Goal: Transaction & Acquisition: Purchase product/service

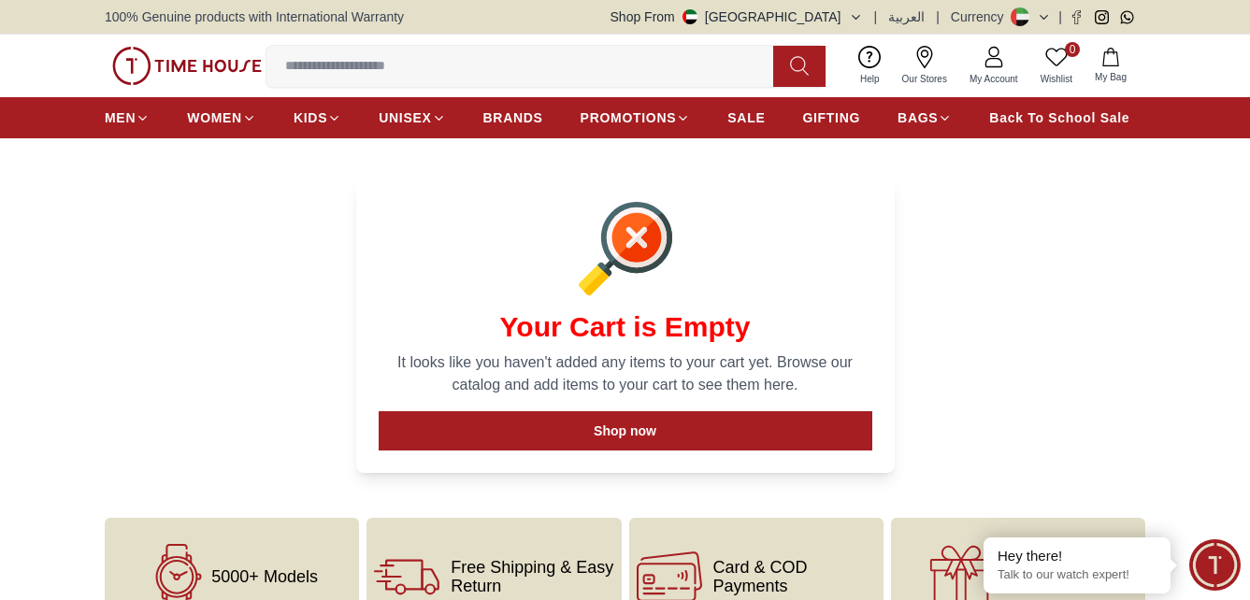
click at [859, 17] on icon "button" at bounding box center [855, 17] width 7 height 4
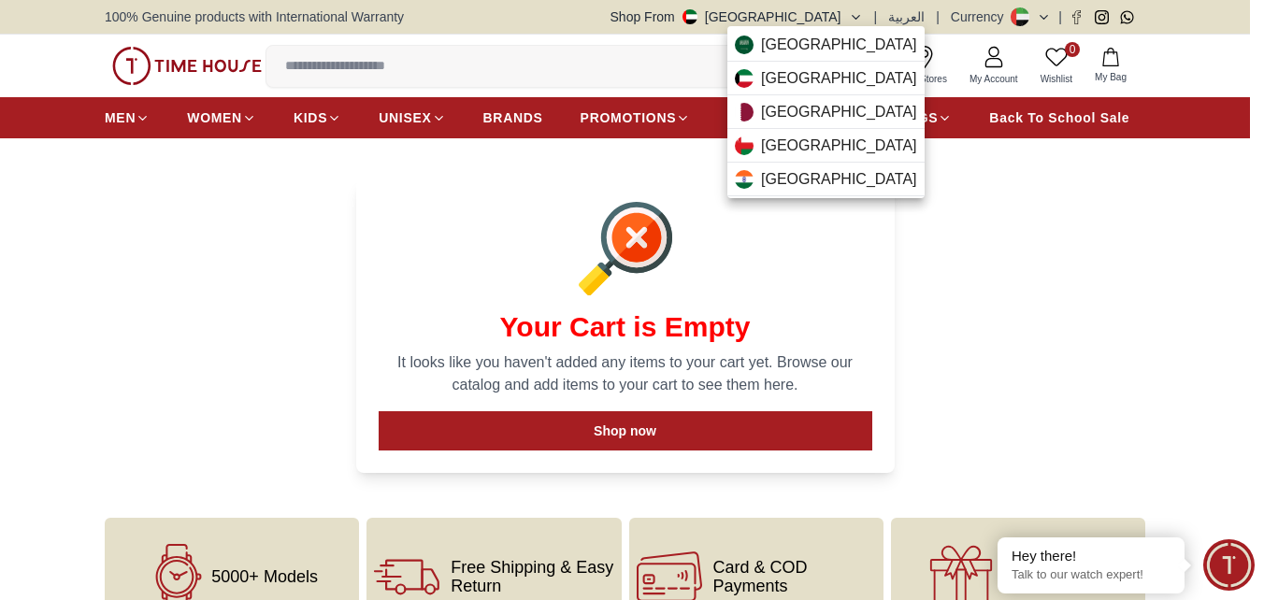
click at [984, 310] on div at bounding box center [632, 300] width 1264 height 600
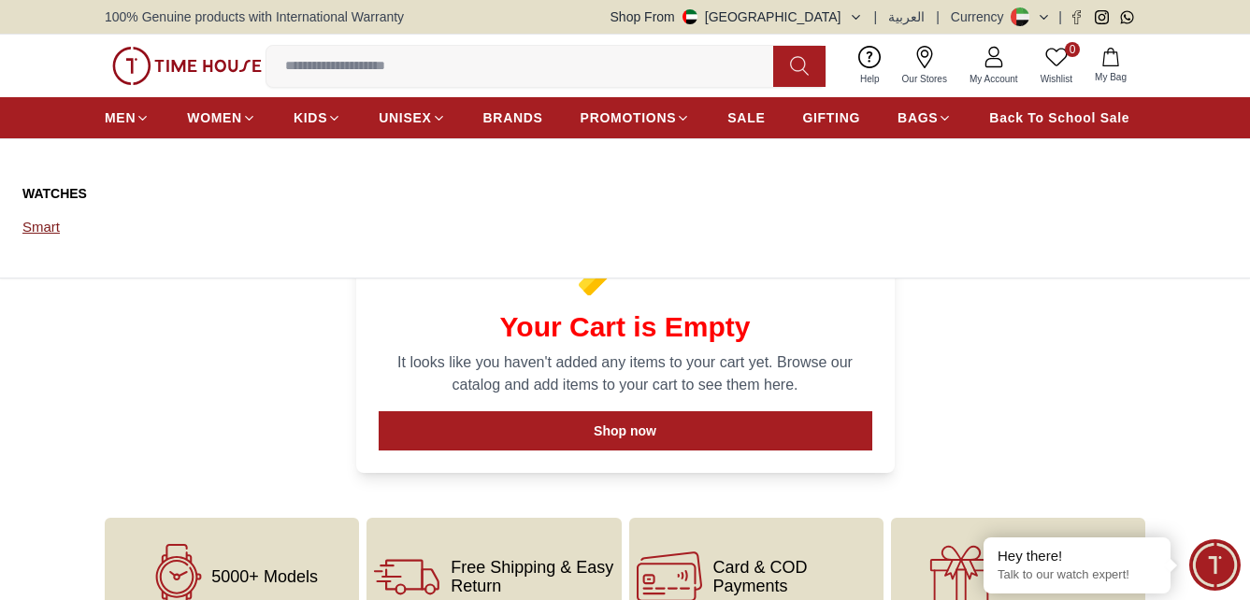
click at [26, 232] on link "Smart" at bounding box center [98, 227] width 153 height 26
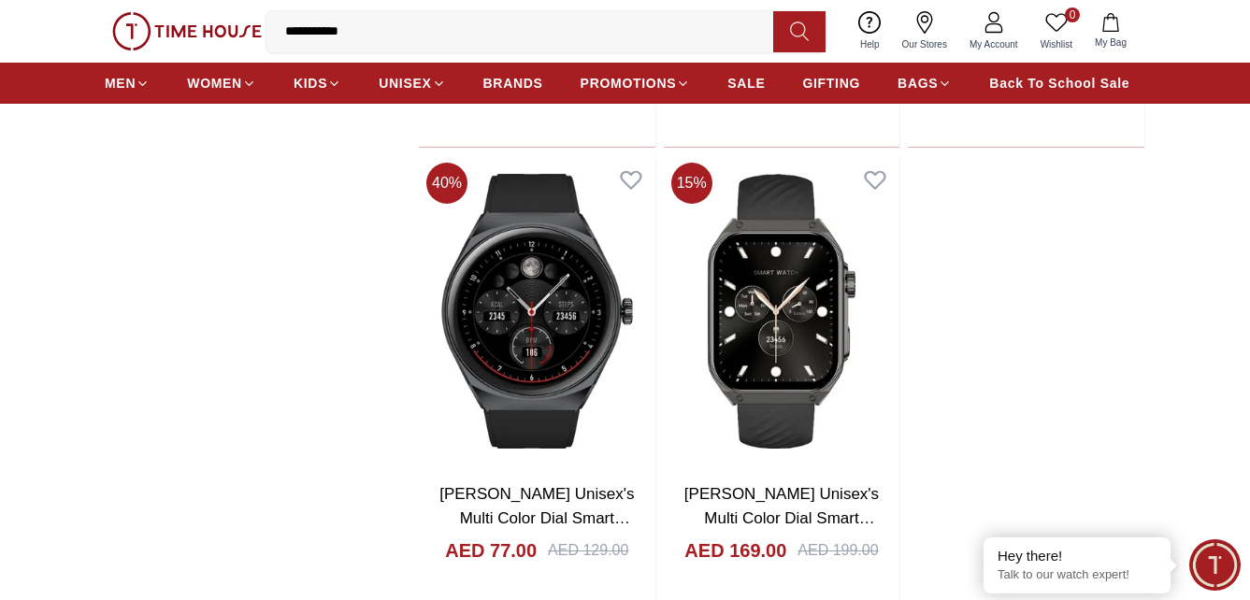
scroll to position [3085, 0]
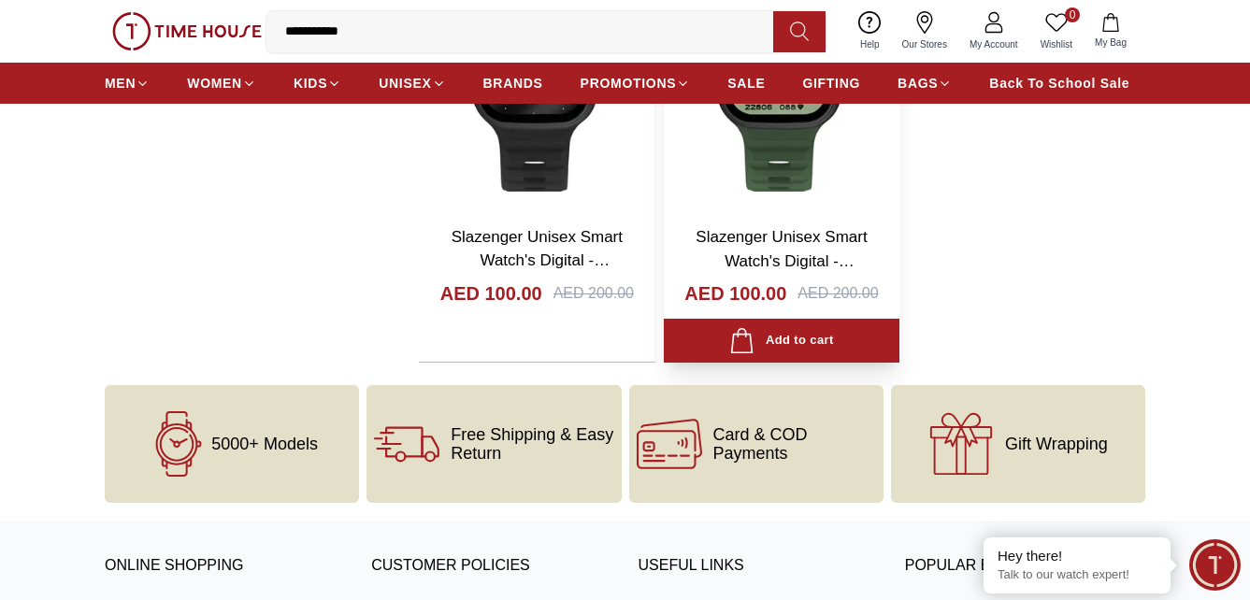
scroll to position [4768, 0]
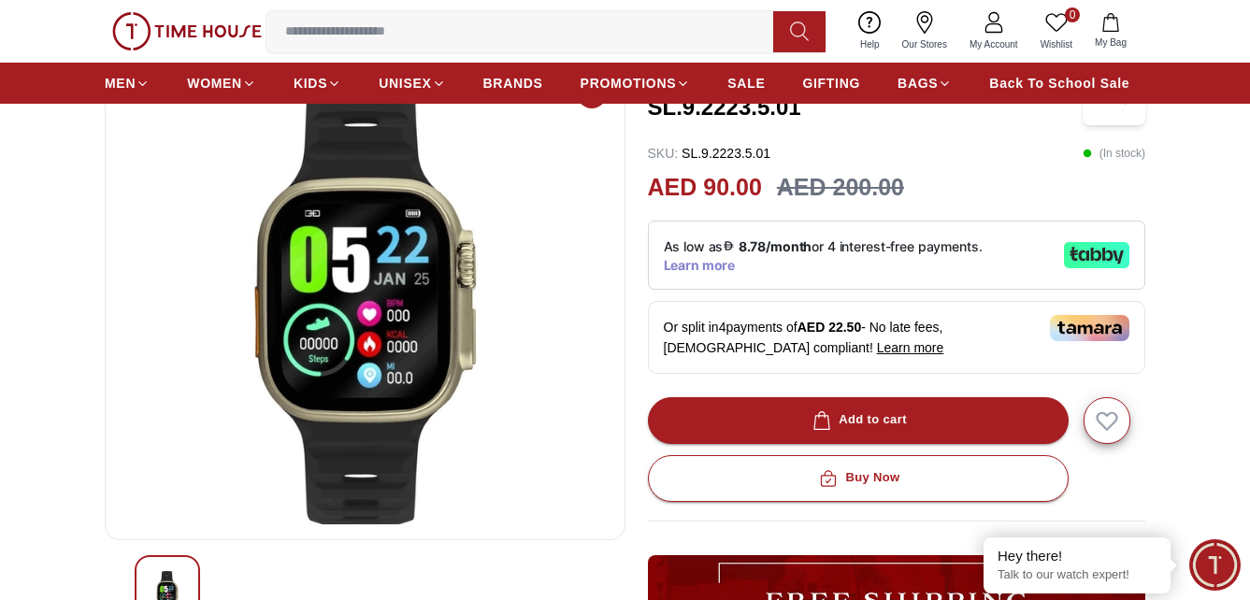
scroll to position [187, 0]
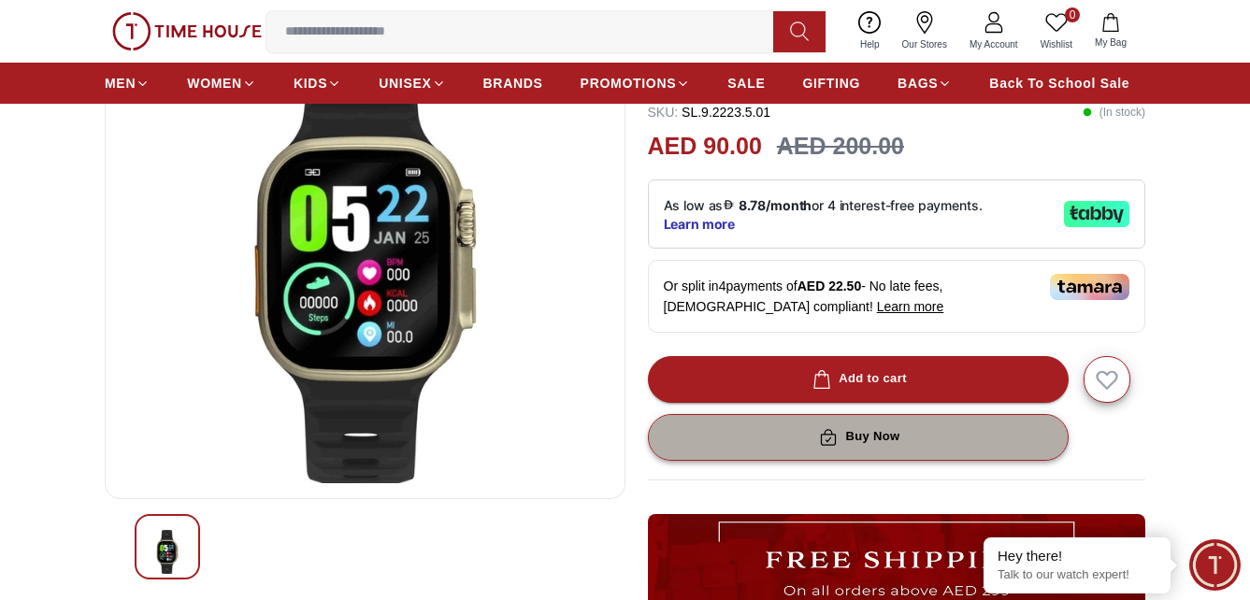
click at [752, 433] on button "Buy Now" at bounding box center [858, 437] width 421 height 47
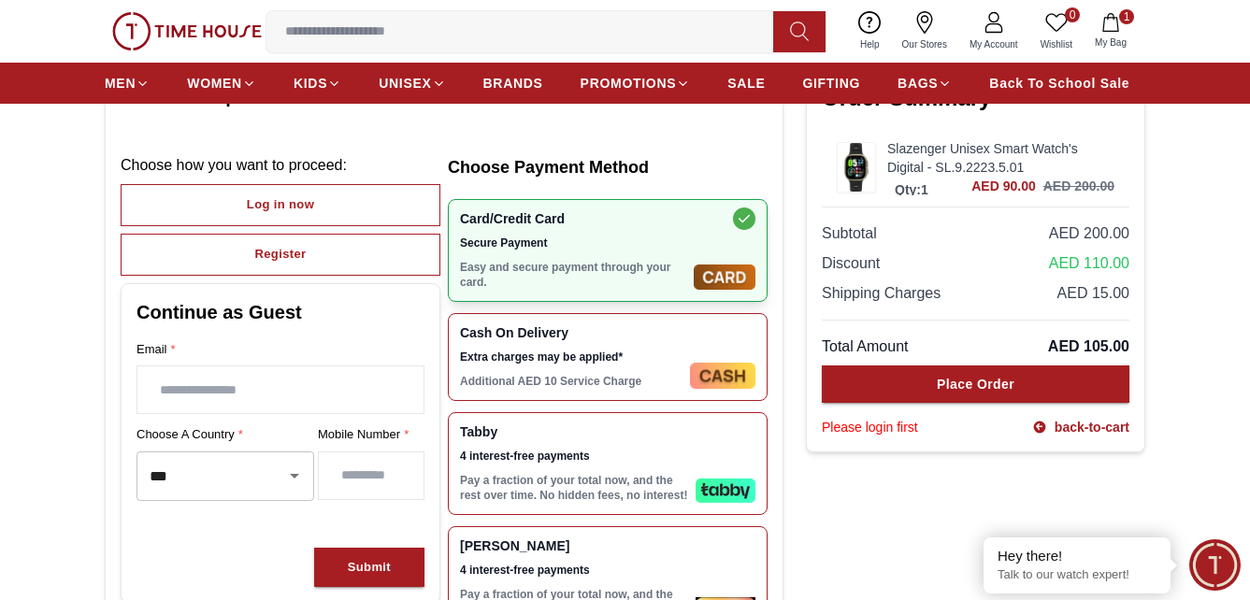
scroll to position [187, 0]
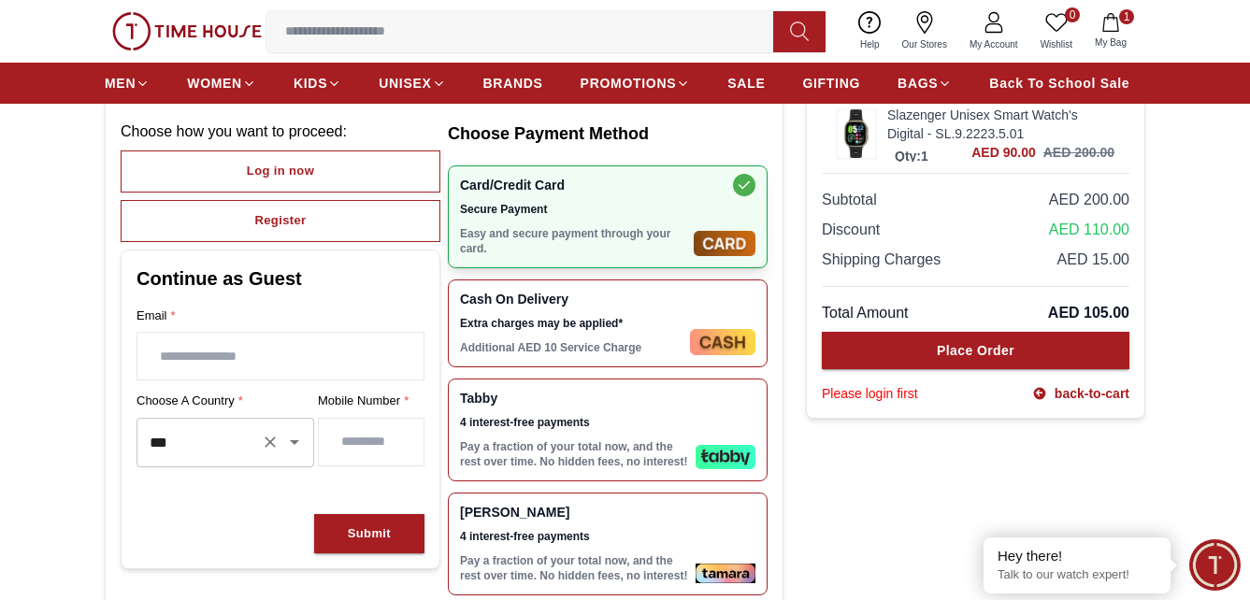
click at [292, 450] on icon "Open" at bounding box center [294, 442] width 22 height 22
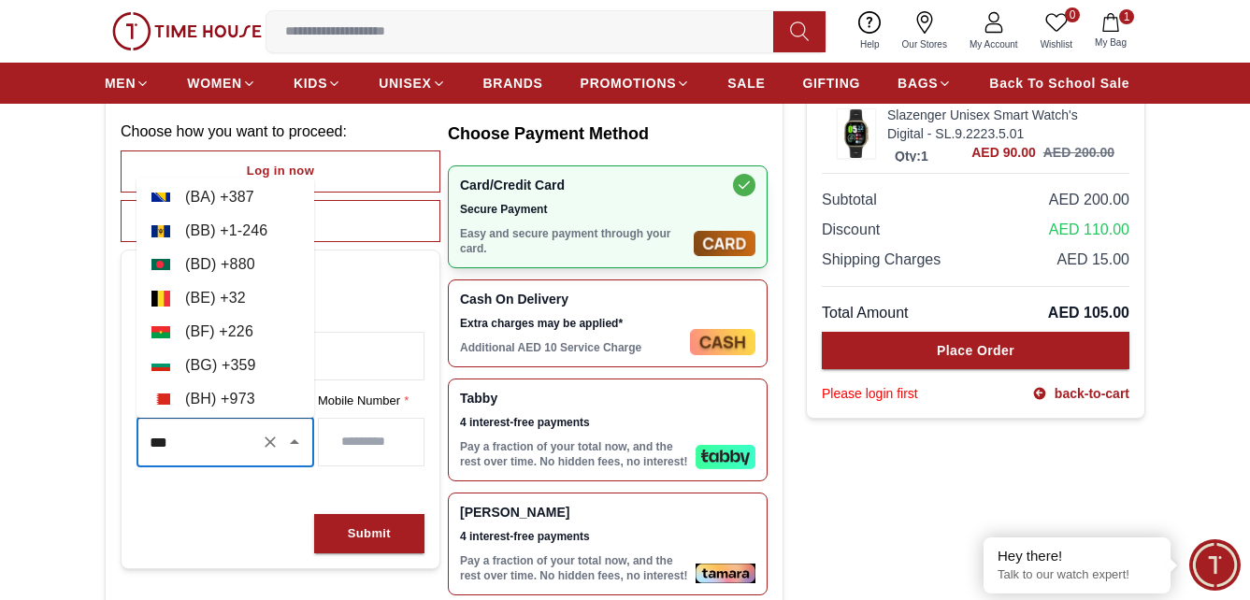
scroll to position [561, 0]
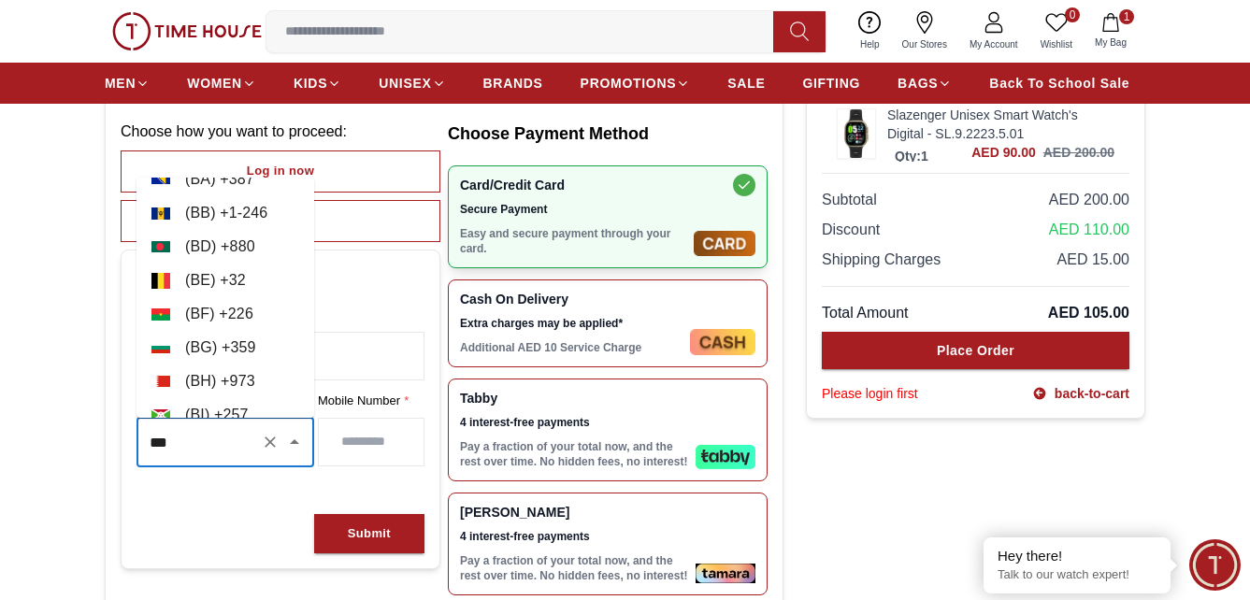
click at [242, 377] on li "( BH ) + 973" at bounding box center [226, 382] width 178 height 34
type input "***"
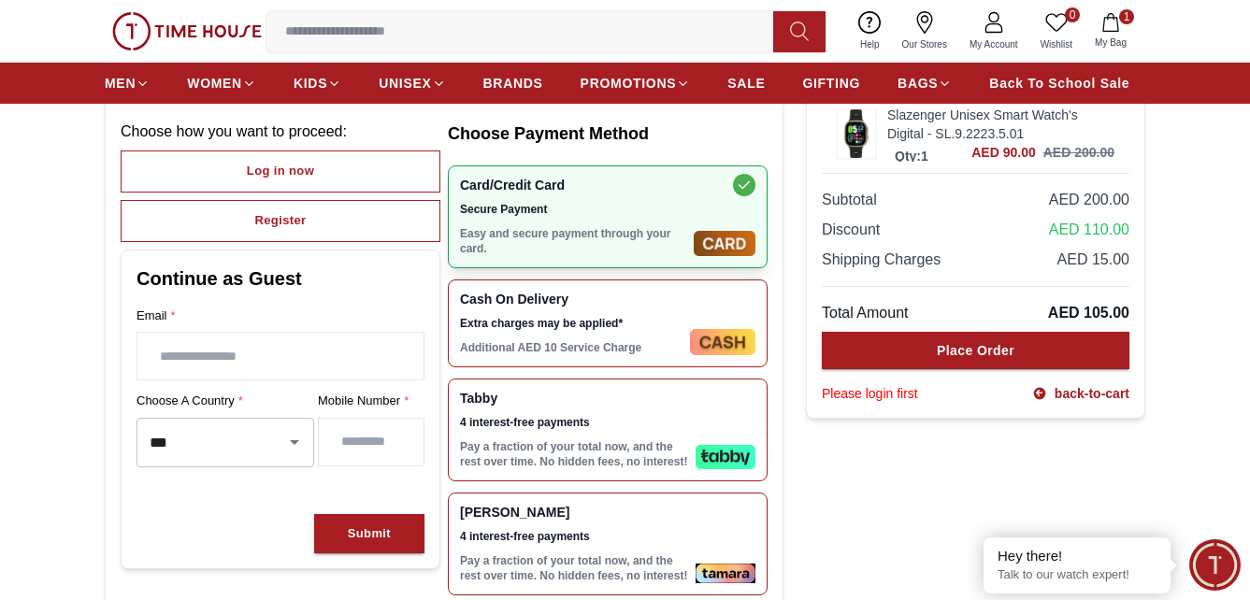
click at [551, 424] on span "4 interest-free payments" at bounding box center [574, 422] width 228 height 15
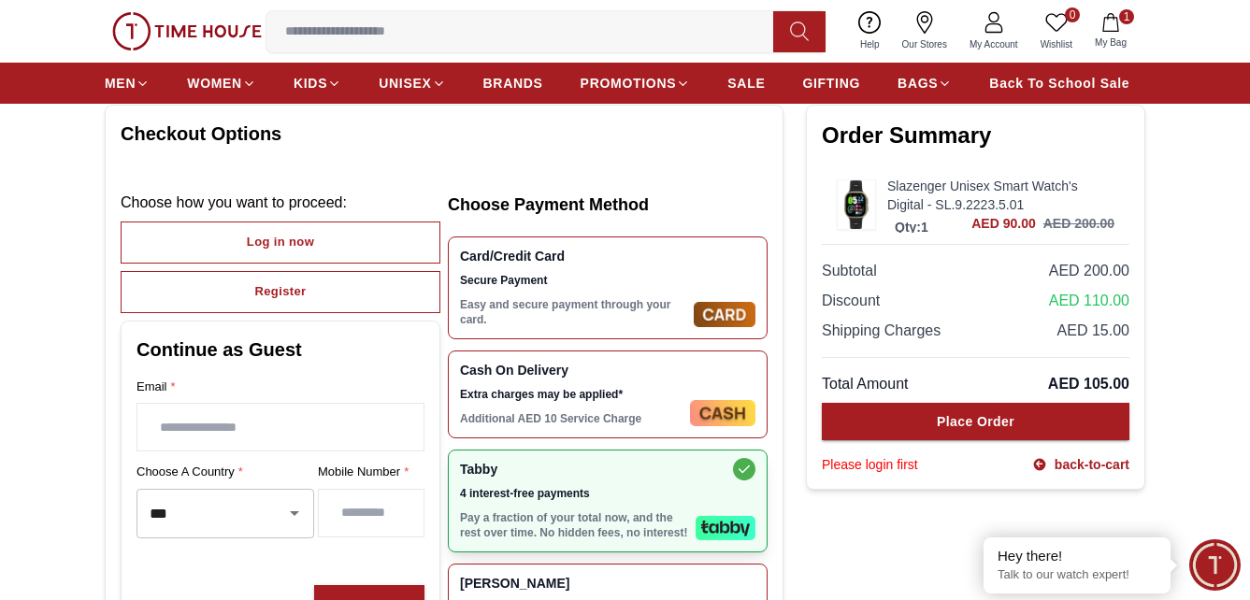
scroll to position [93, 0]
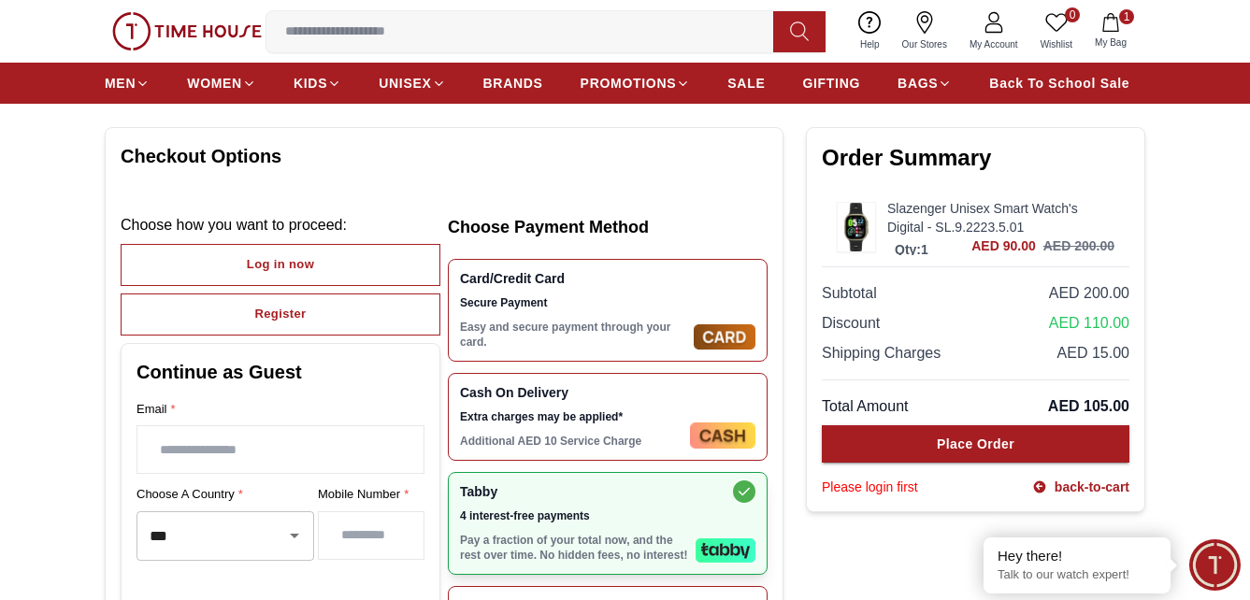
click at [544, 304] on span "Secure Payment" at bounding box center [573, 302] width 226 height 15
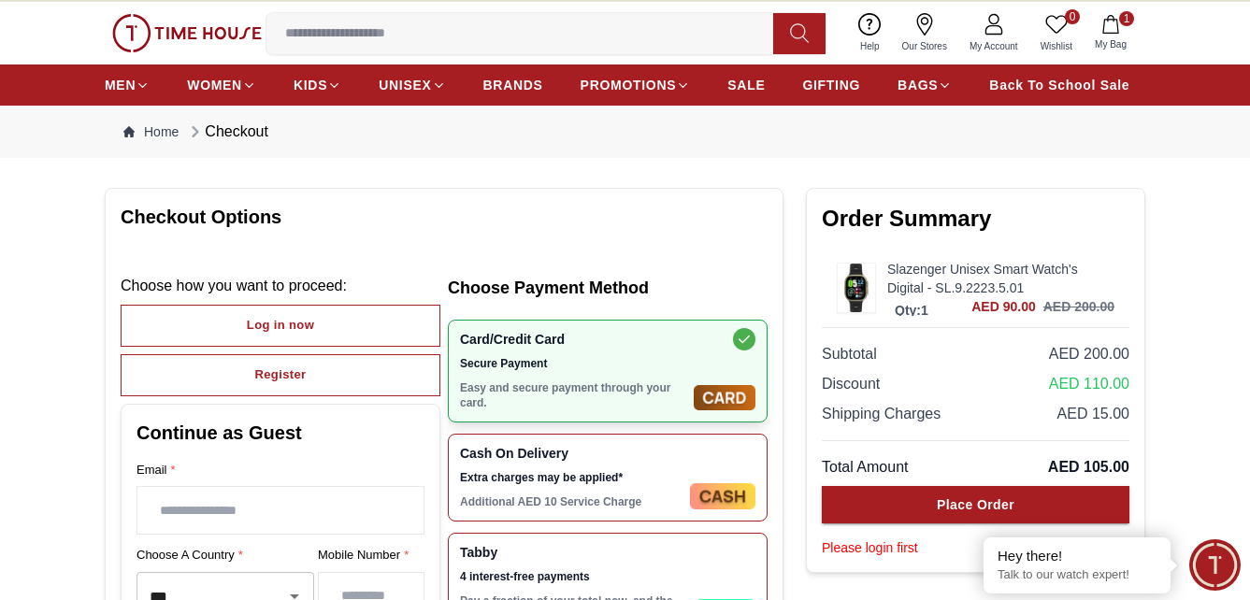
scroll to position [0, 0]
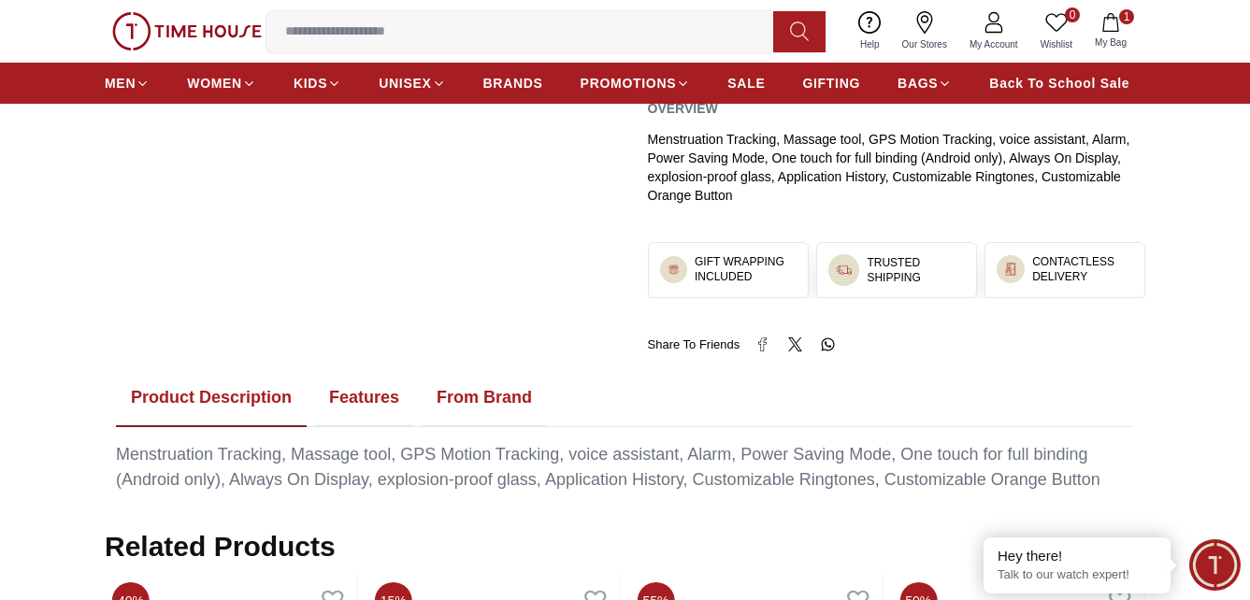
scroll to position [841, 0]
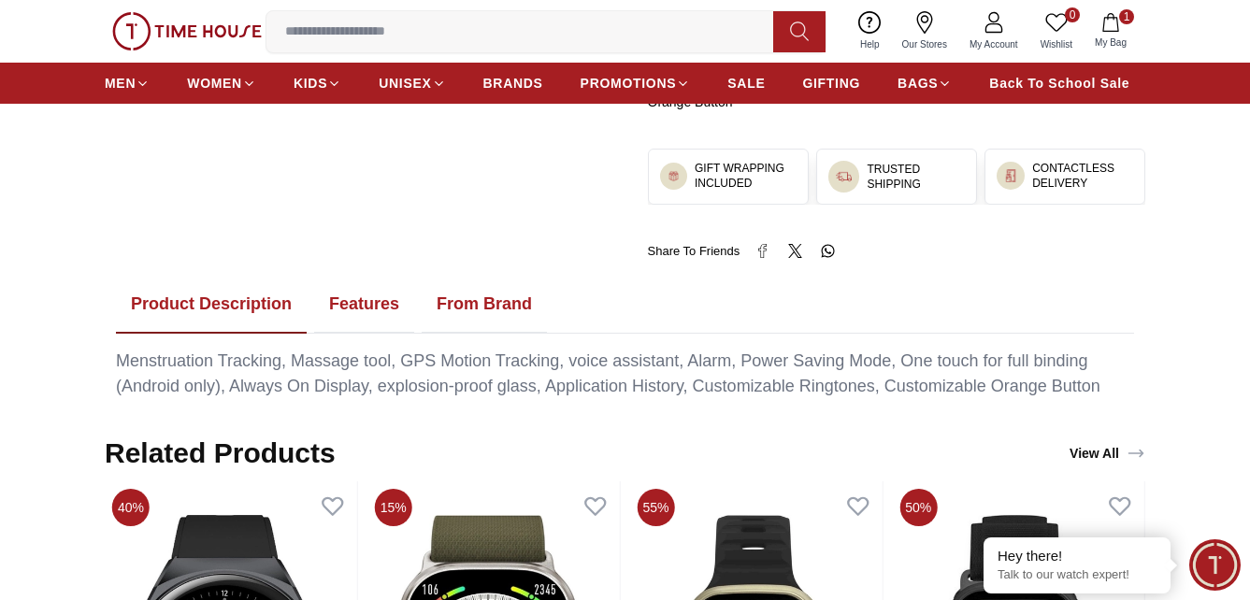
click at [364, 303] on button "Features" at bounding box center [364, 305] width 100 height 58
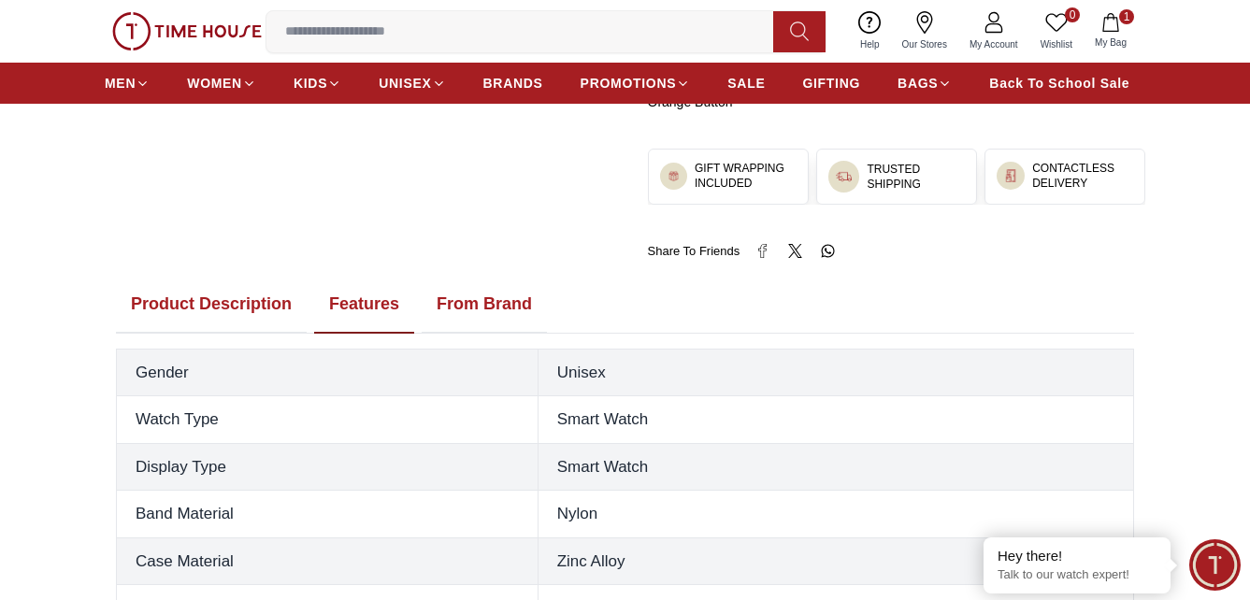
click at [490, 295] on button "From Brand" at bounding box center [484, 305] width 125 height 58
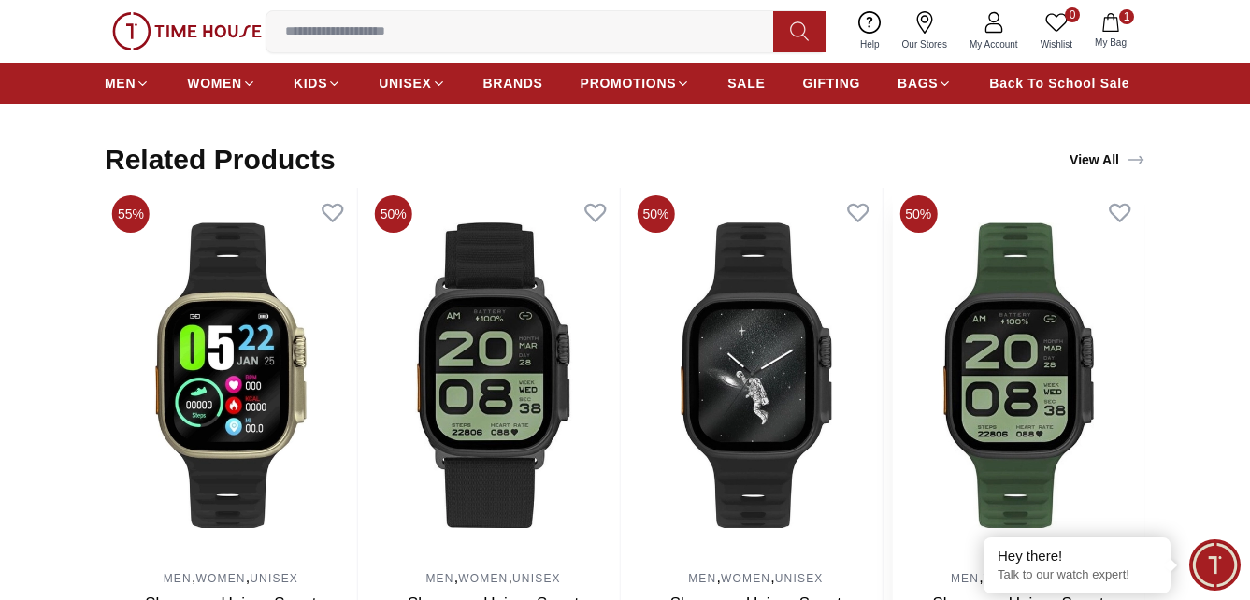
scroll to position [1589, 0]
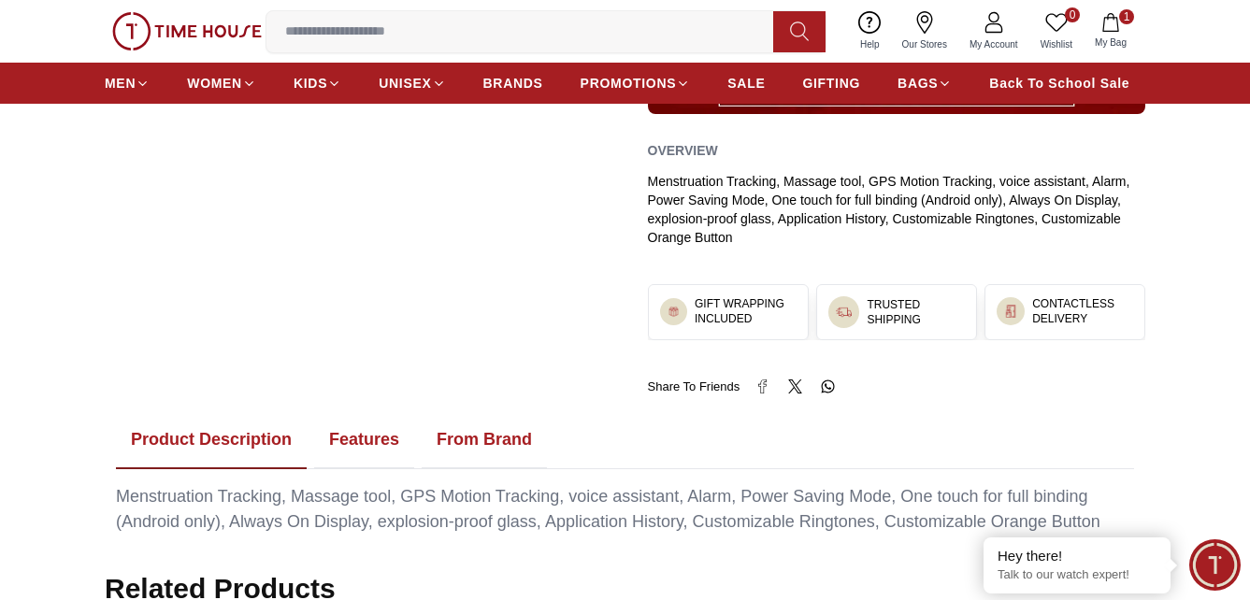
scroll to position [748, 0]
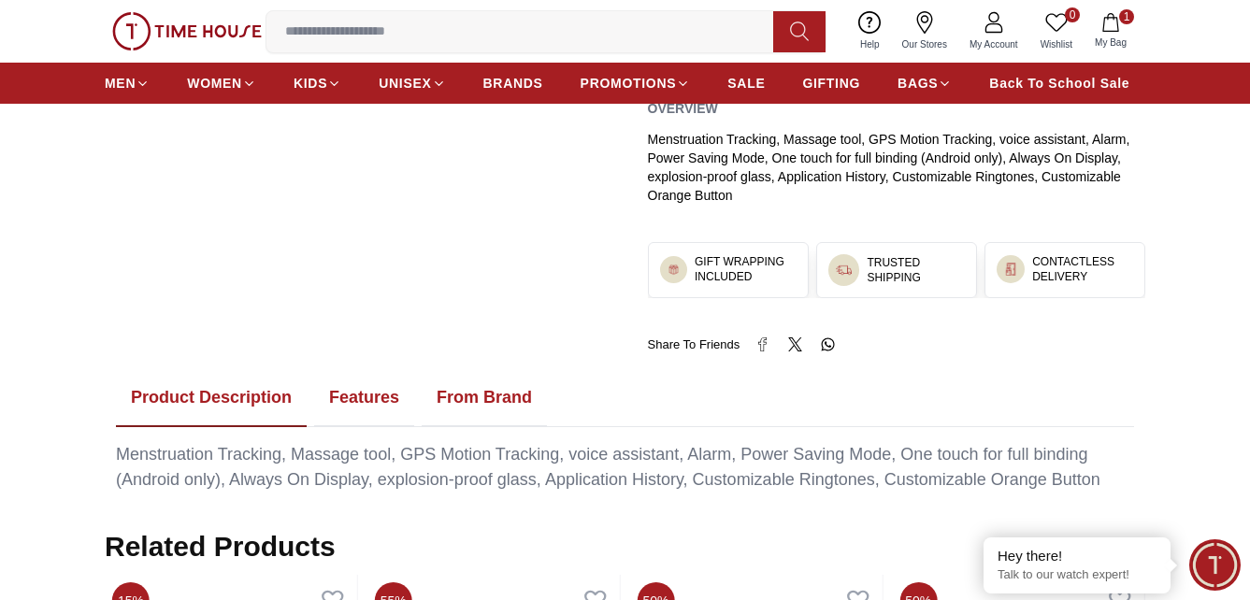
click at [355, 394] on button "Features" at bounding box center [364, 398] width 100 height 58
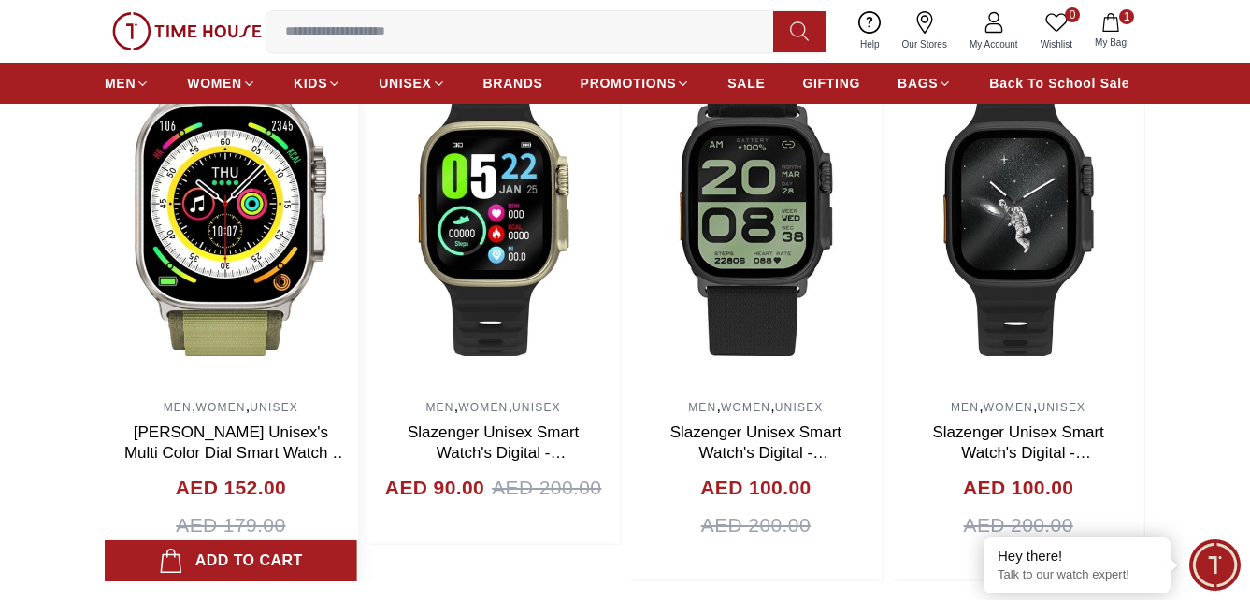
scroll to position [1776, 0]
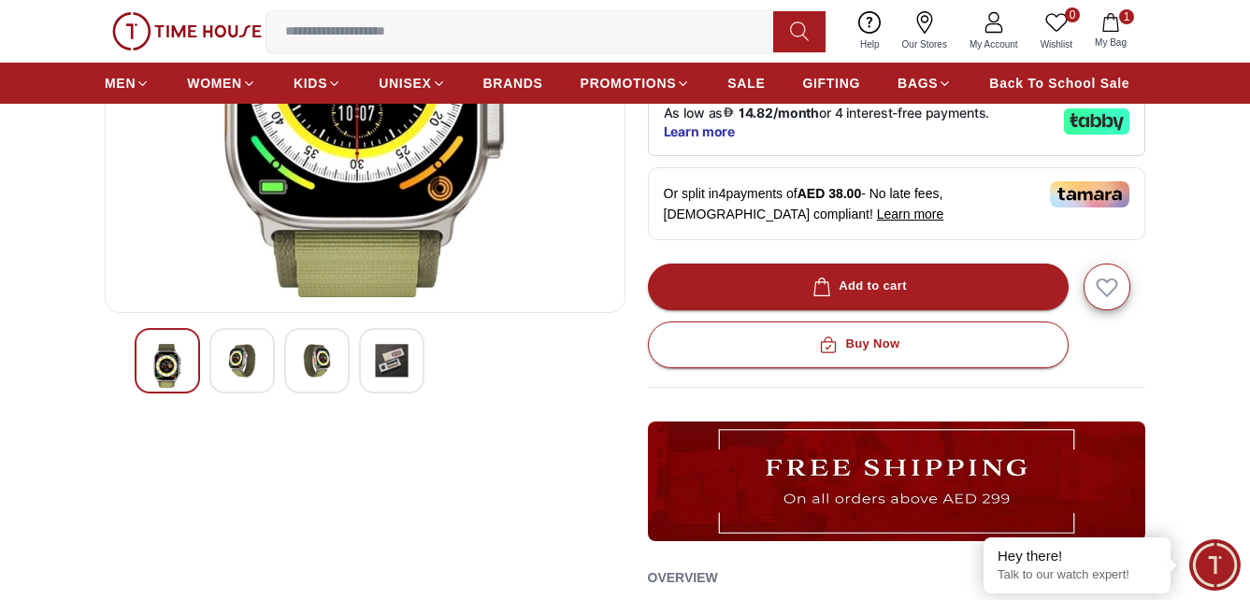
scroll to position [374, 0]
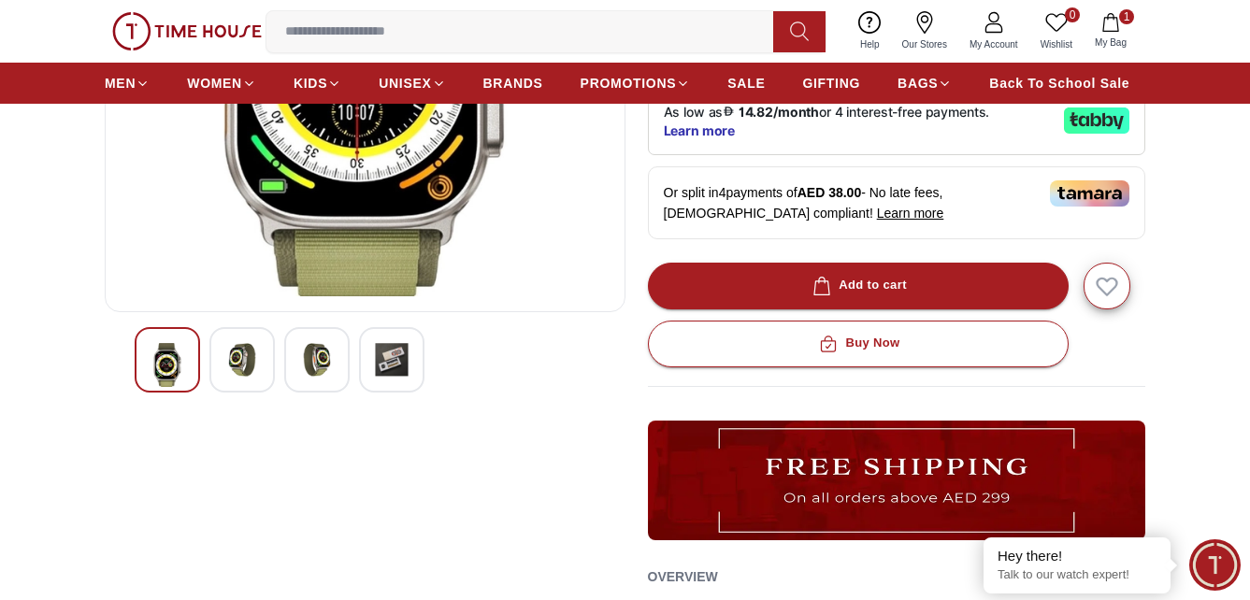
click at [308, 369] on img at bounding box center [317, 360] width 34 height 34
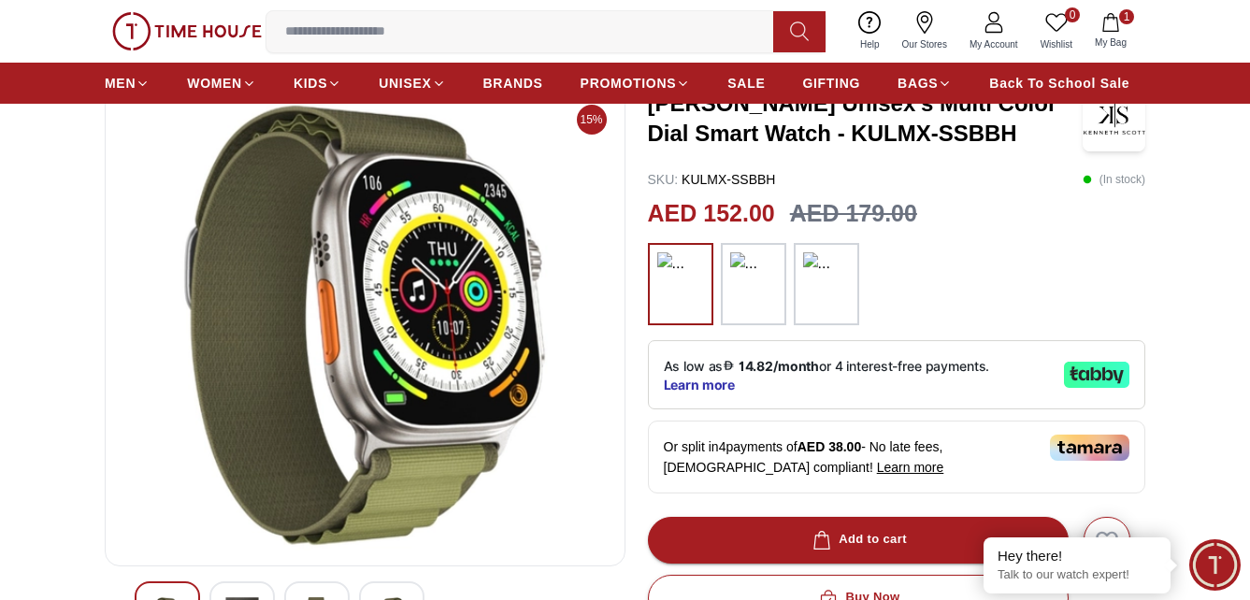
scroll to position [0, 0]
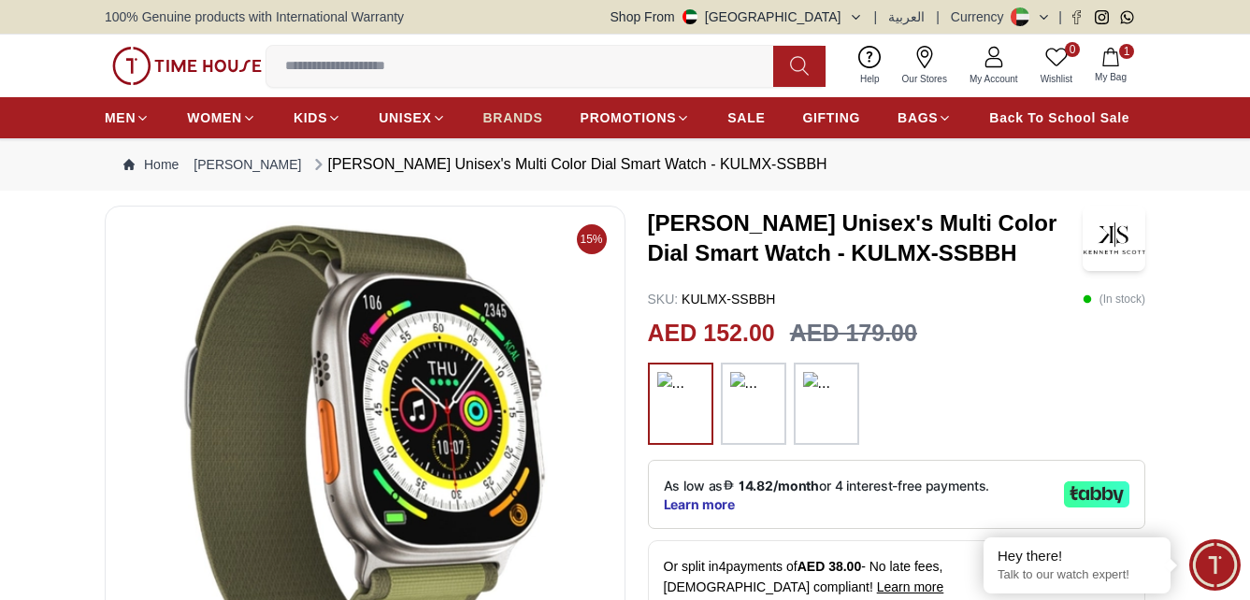
click at [492, 110] on span "BRANDS" at bounding box center [513, 117] width 60 height 19
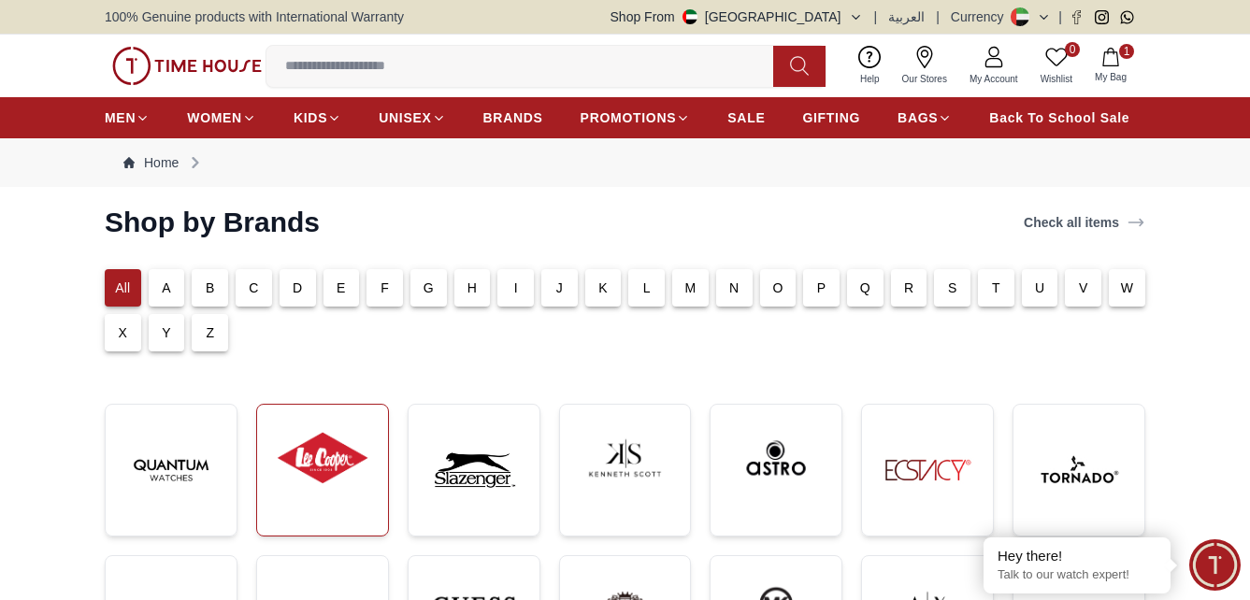
click at [347, 456] on img at bounding box center [322, 458] width 101 height 77
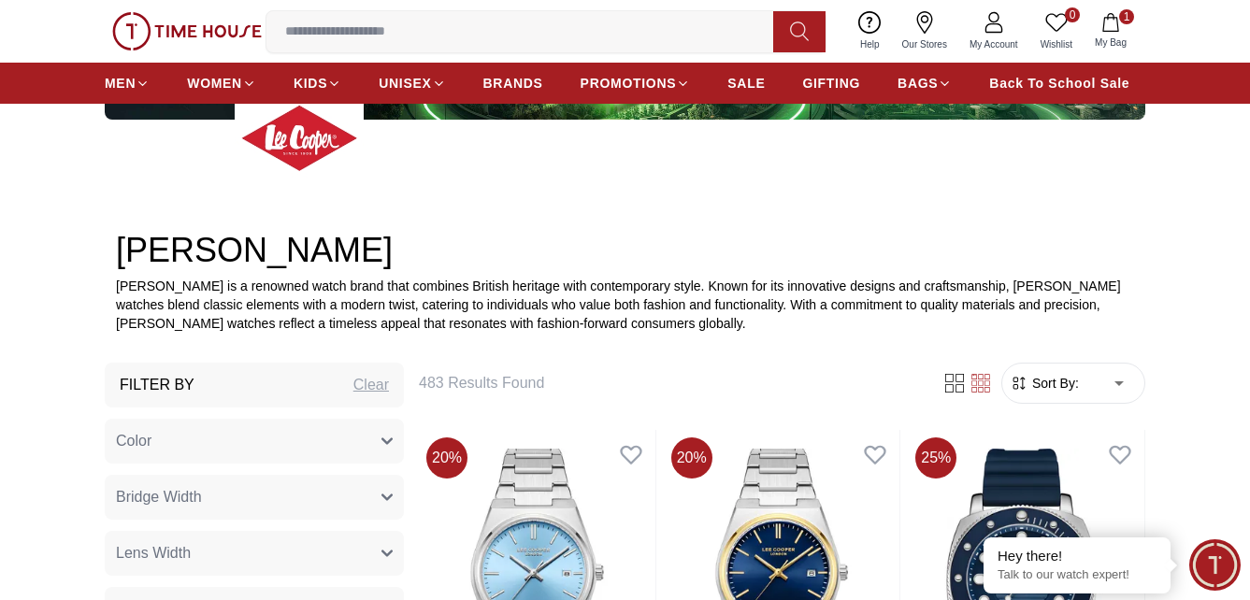
scroll to position [561, 0]
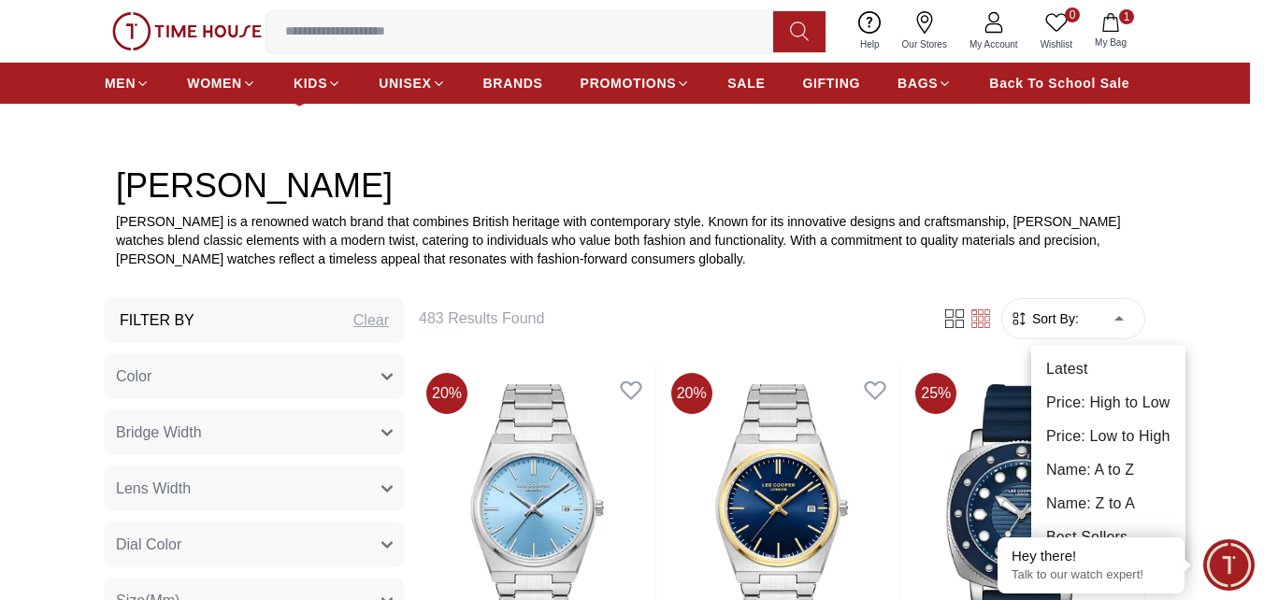
click at [1108, 431] on li "Price: Low to High" at bounding box center [1108, 437] width 154 height 34
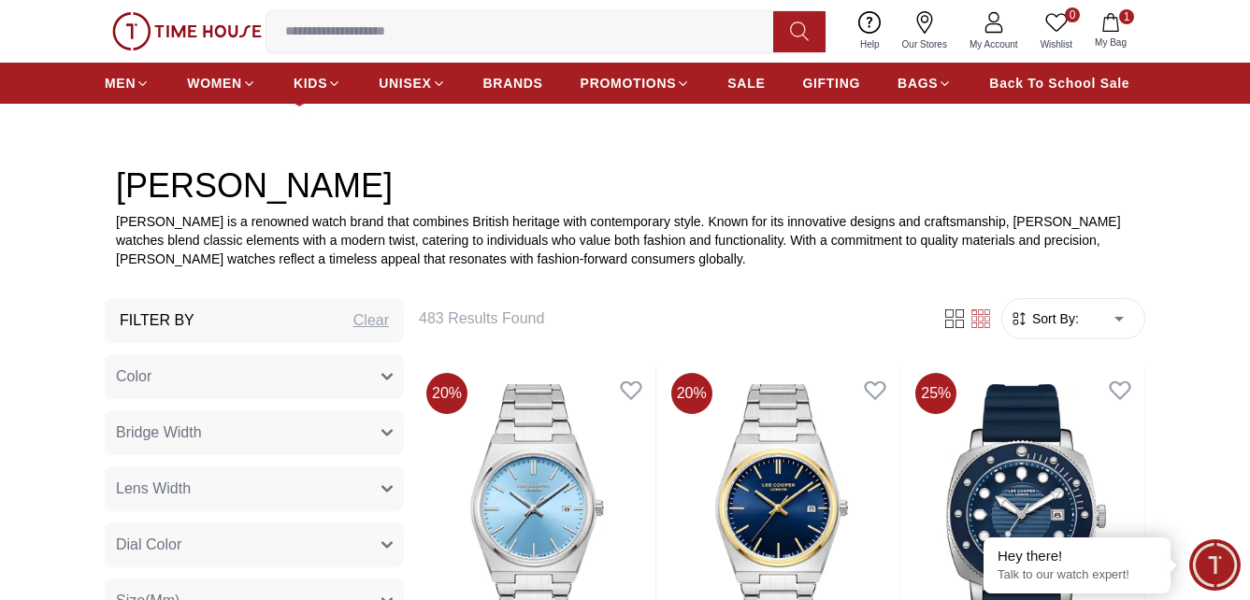
type input "*"
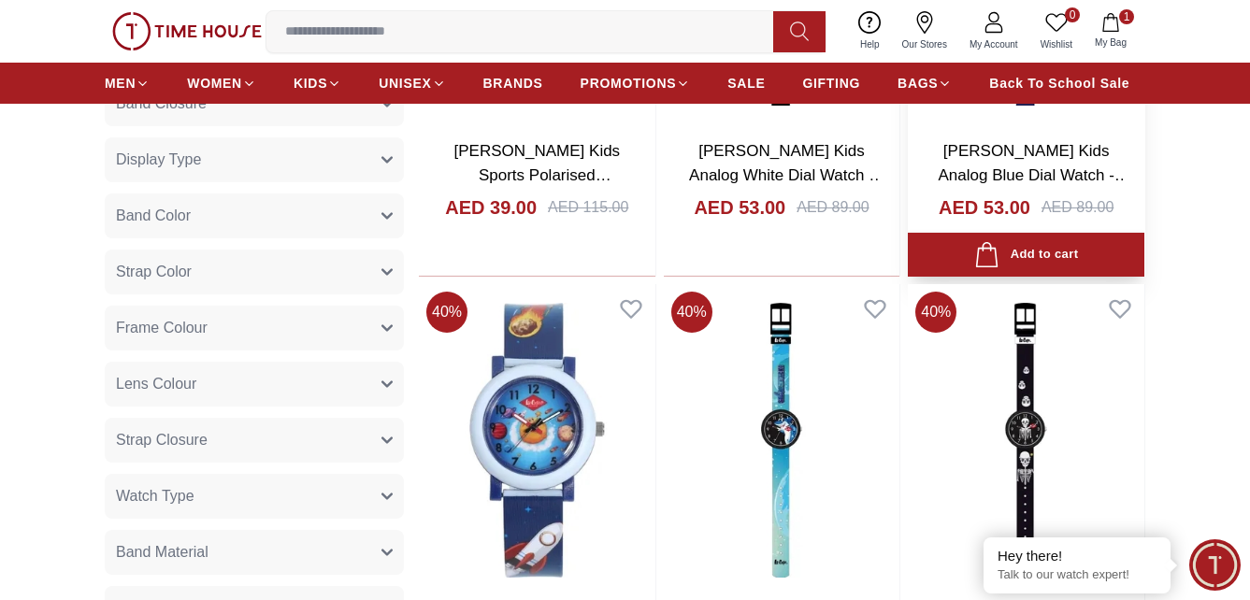
scroll to position [1122, 0]
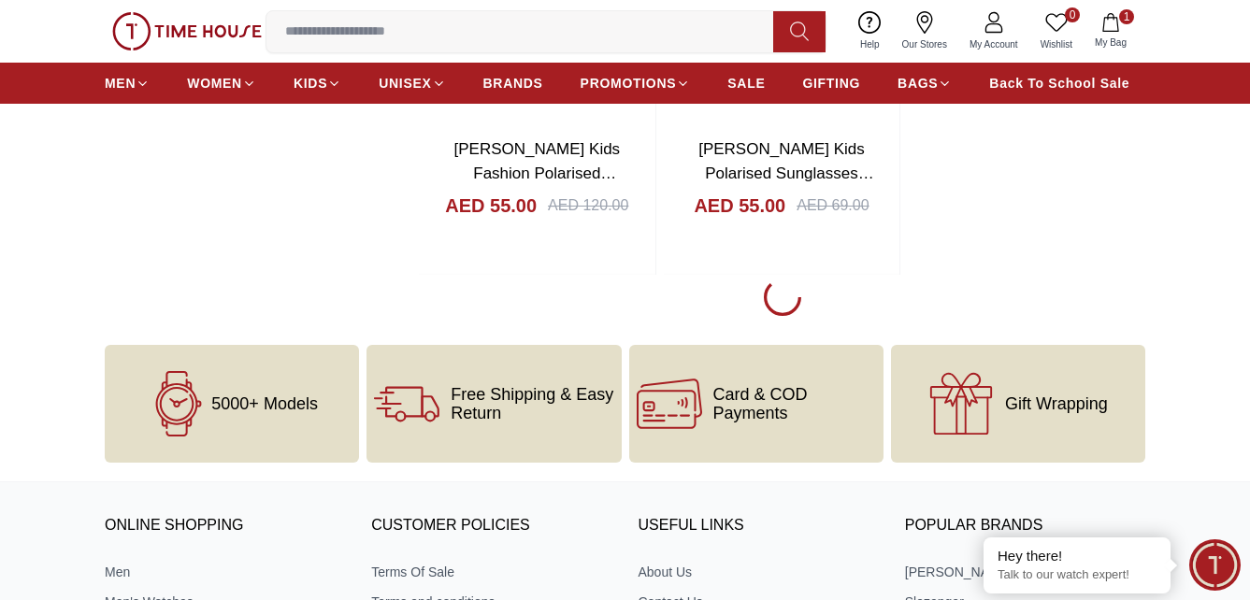
scroll to position [4207, 0]
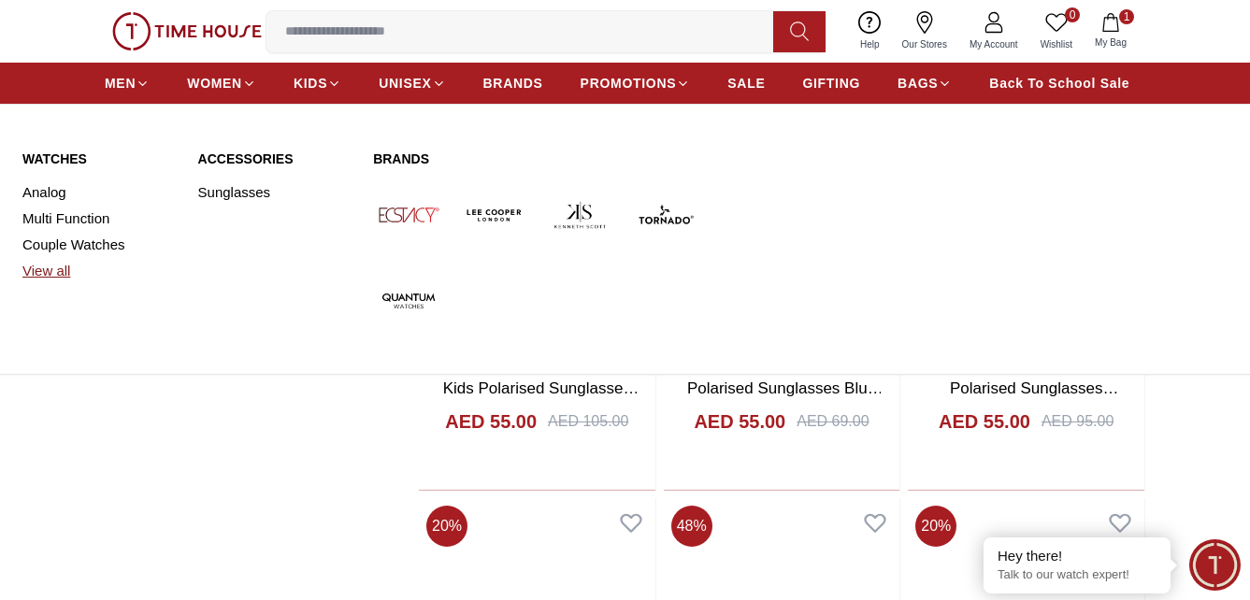
click at [46, 266] on link "View all" at bounding box center [98, 271] width 153 height 26
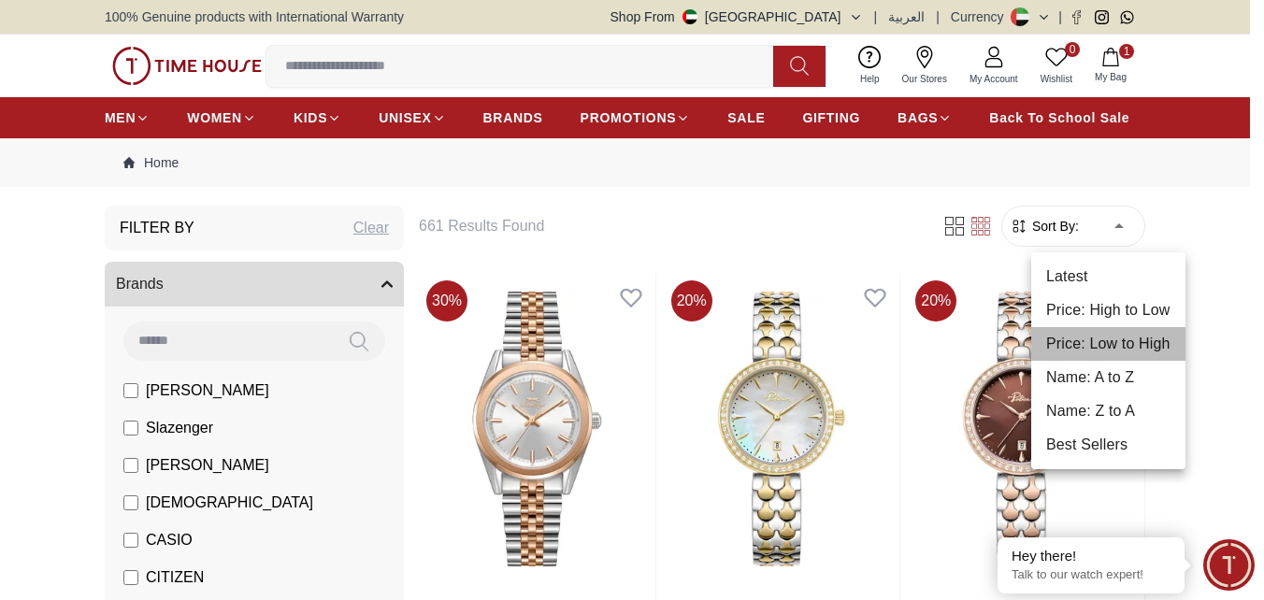
click at [1120, 345] on li "Price: Low to High" at bounding box center [1108, 344] width 154 height 34
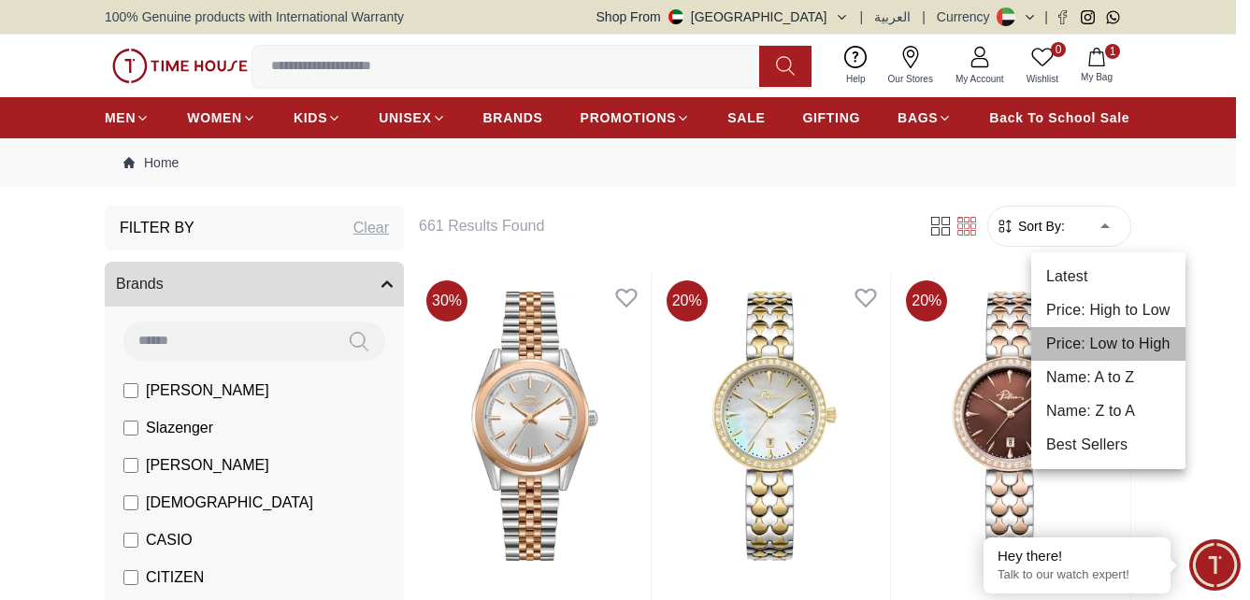
type input "*"
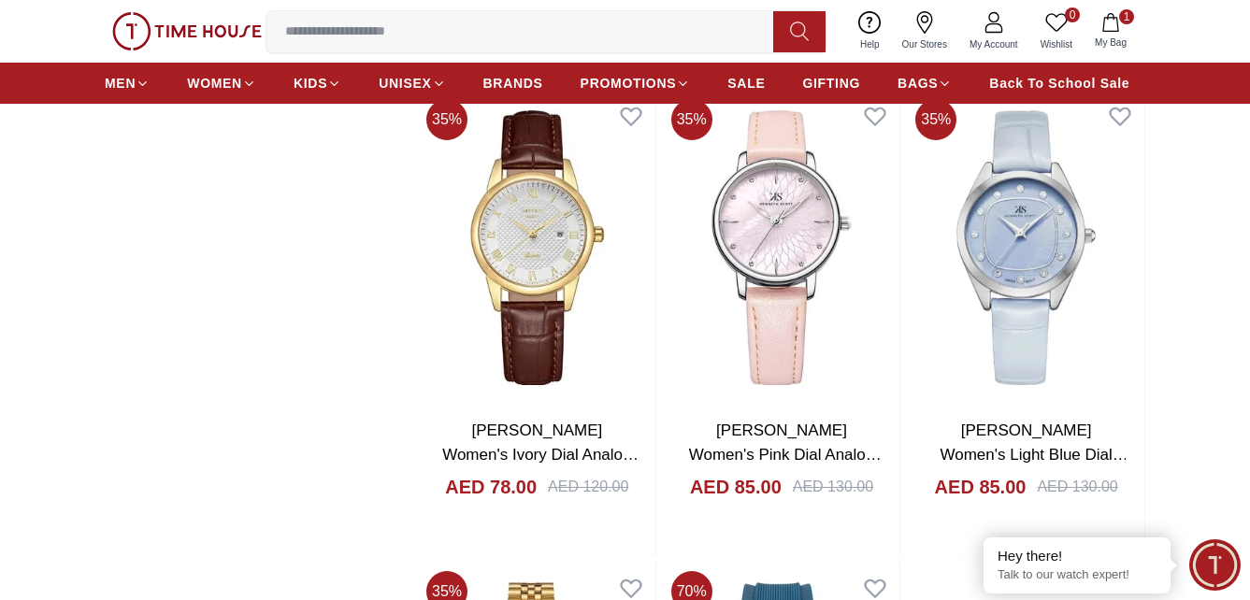
scroll to position [2711, 0]
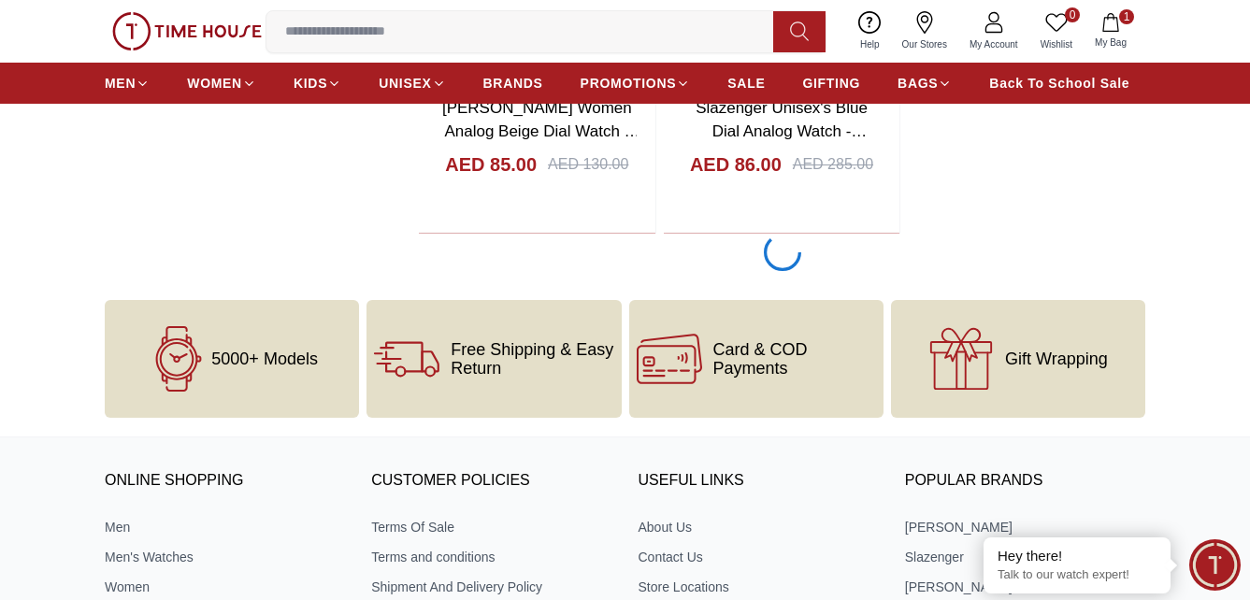
scroll to position [3459, 0]
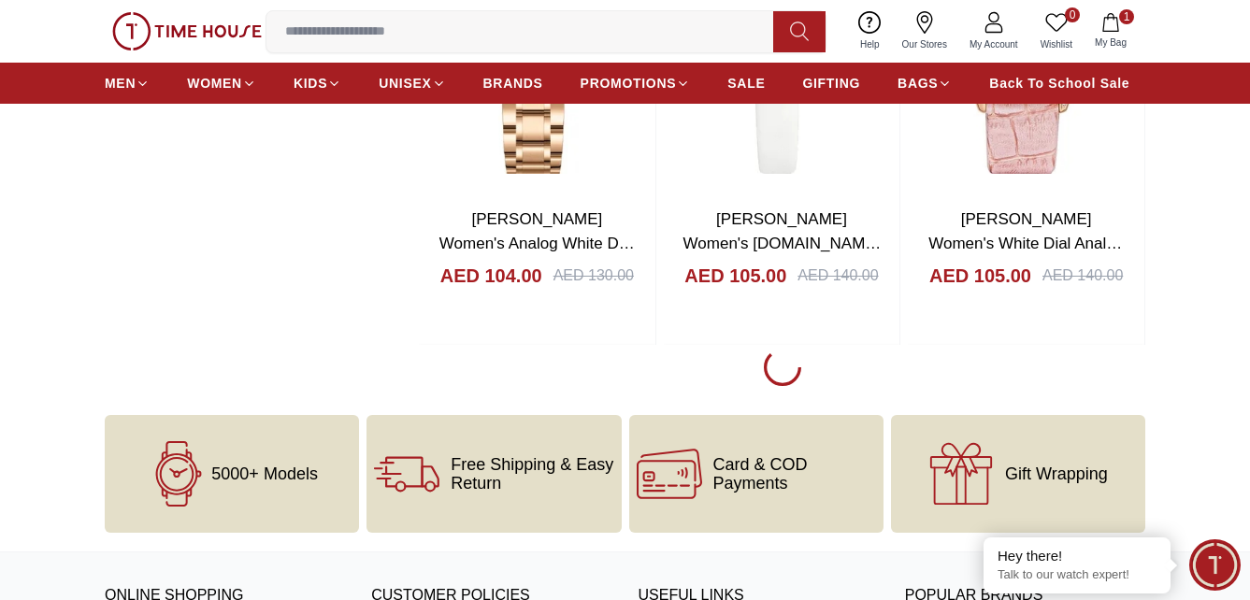
scroll to position [9537, 0]
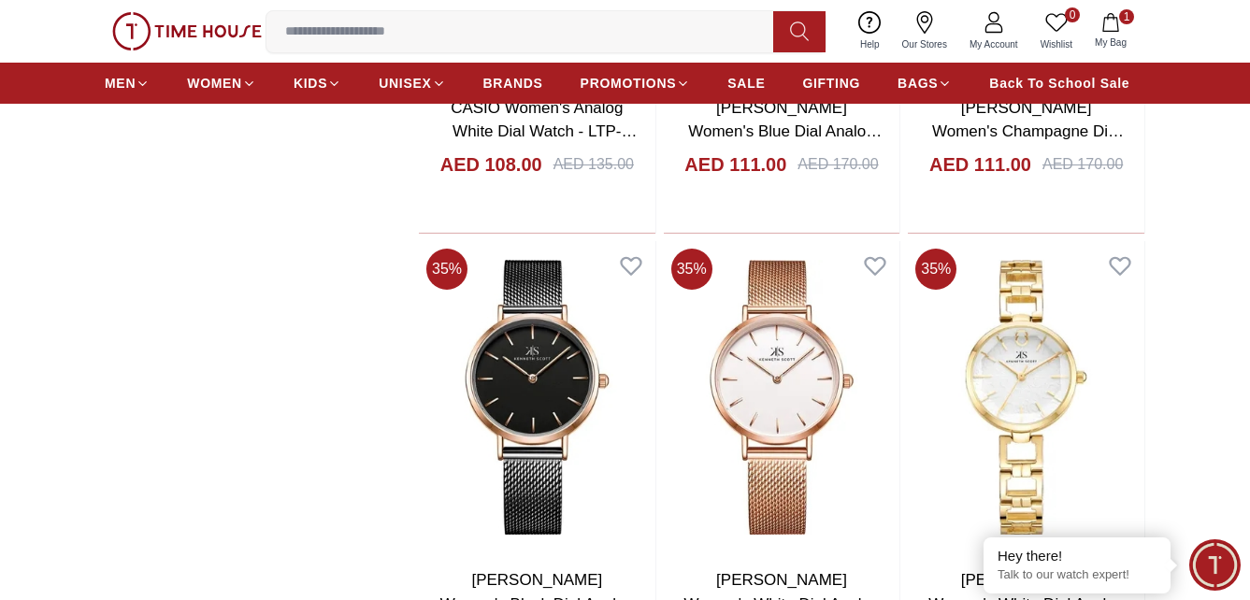
scroll to position [10472, 0]
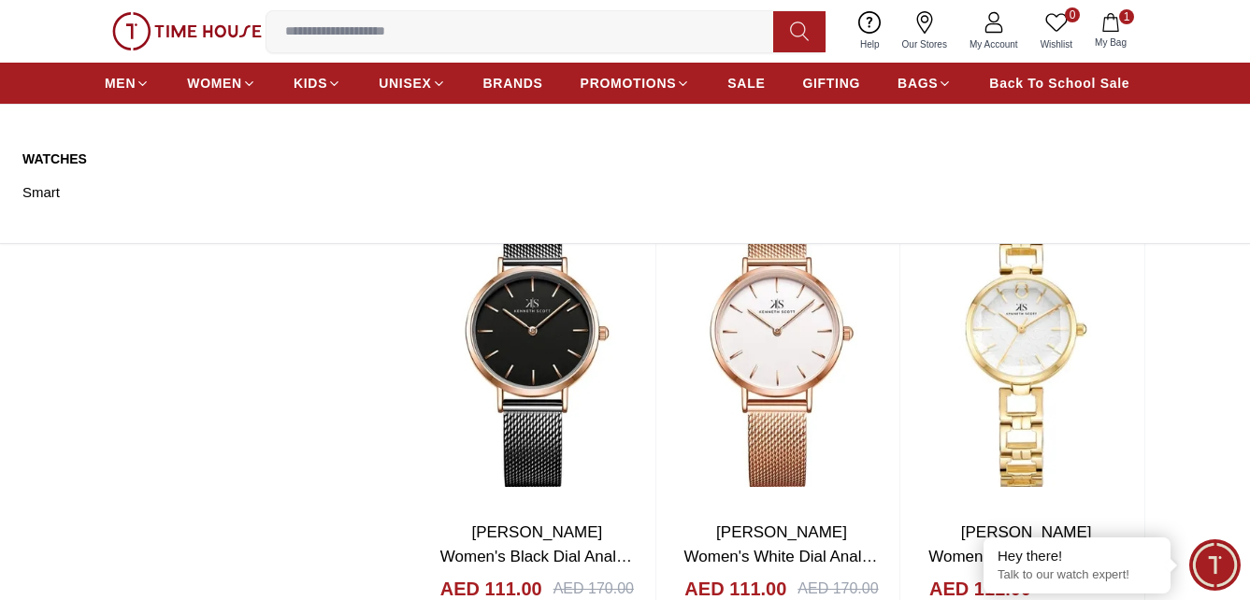
click at [45, 157] on link "Watches" at bounding box center [98, 159] width 153 height 19
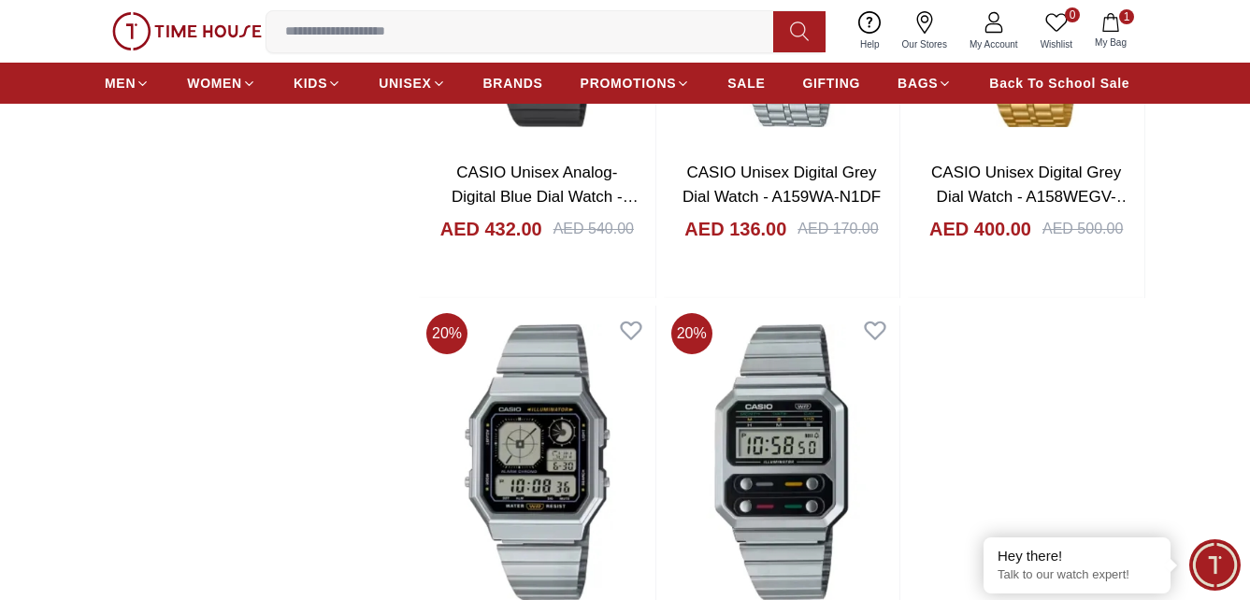
scroll to position [2992, 0]
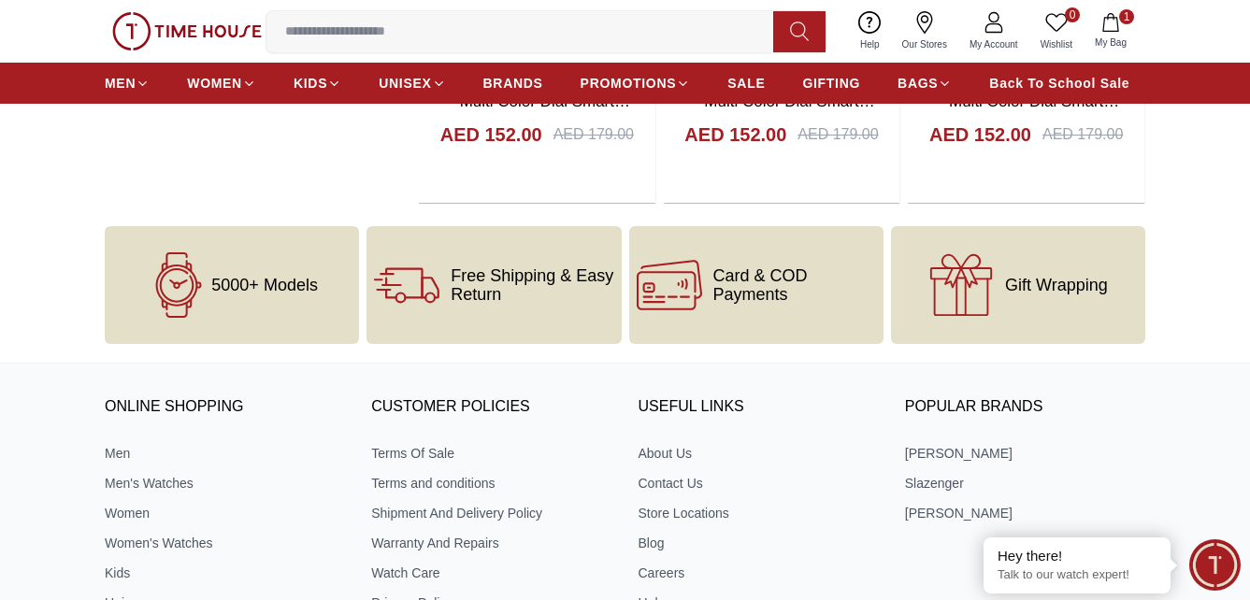
scroll to position [8415, 0]
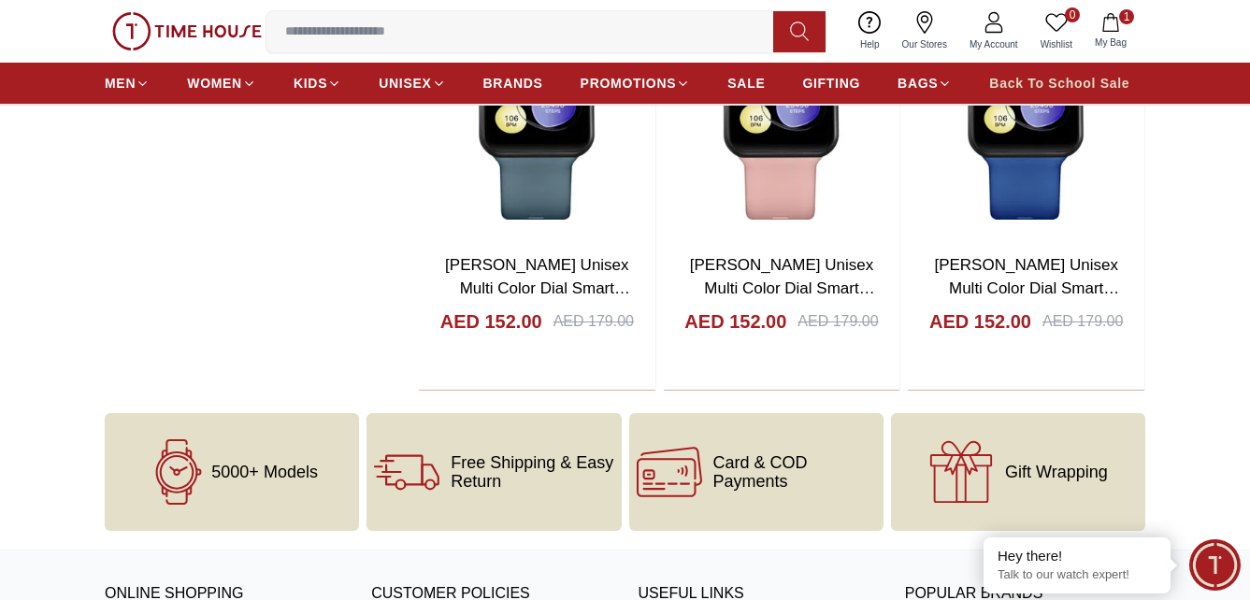
click at [994, 86] on span "Back To School Sale" at bounding box center [1059, 83] width 140 height 19
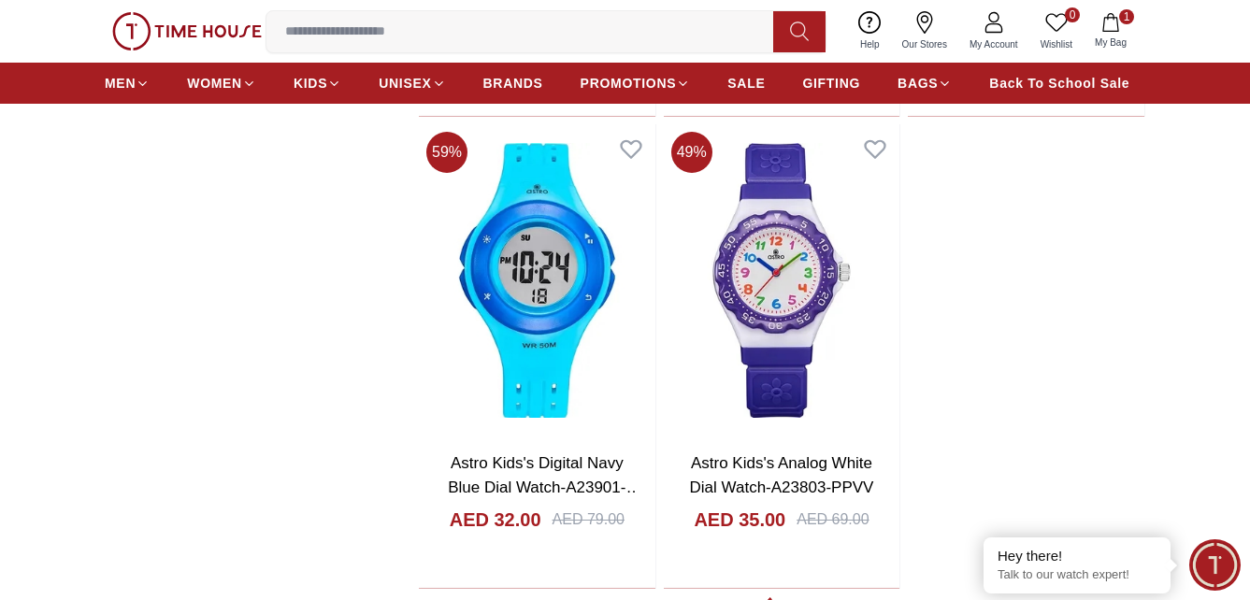
scroll to position [3553, 0]
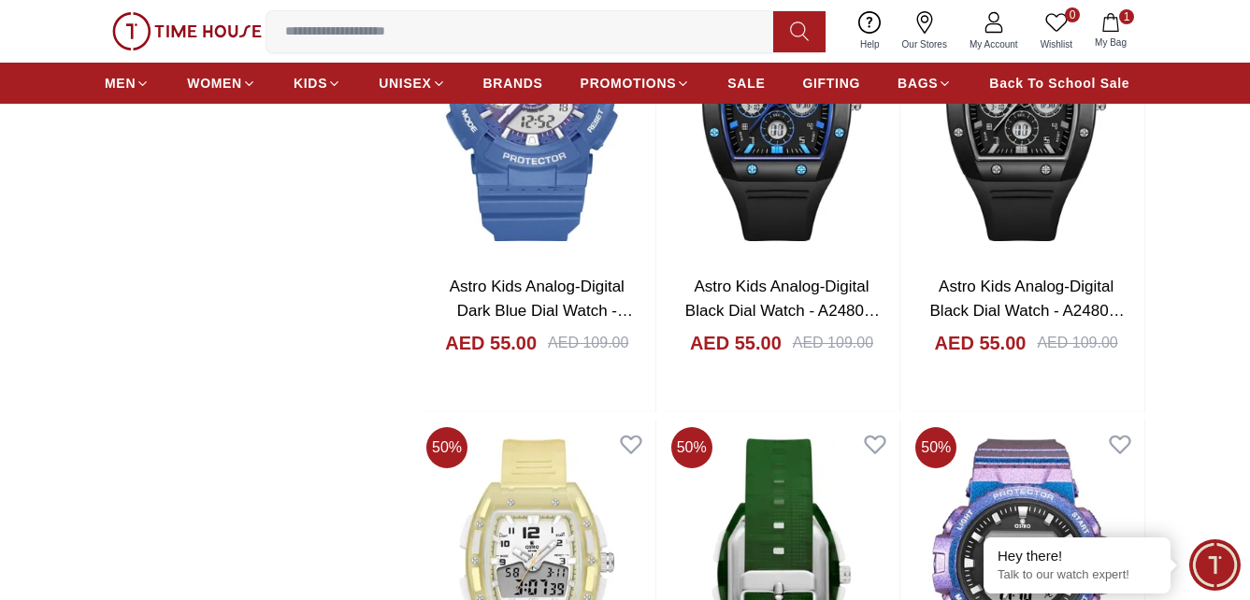
scroll to position [4020, 0]
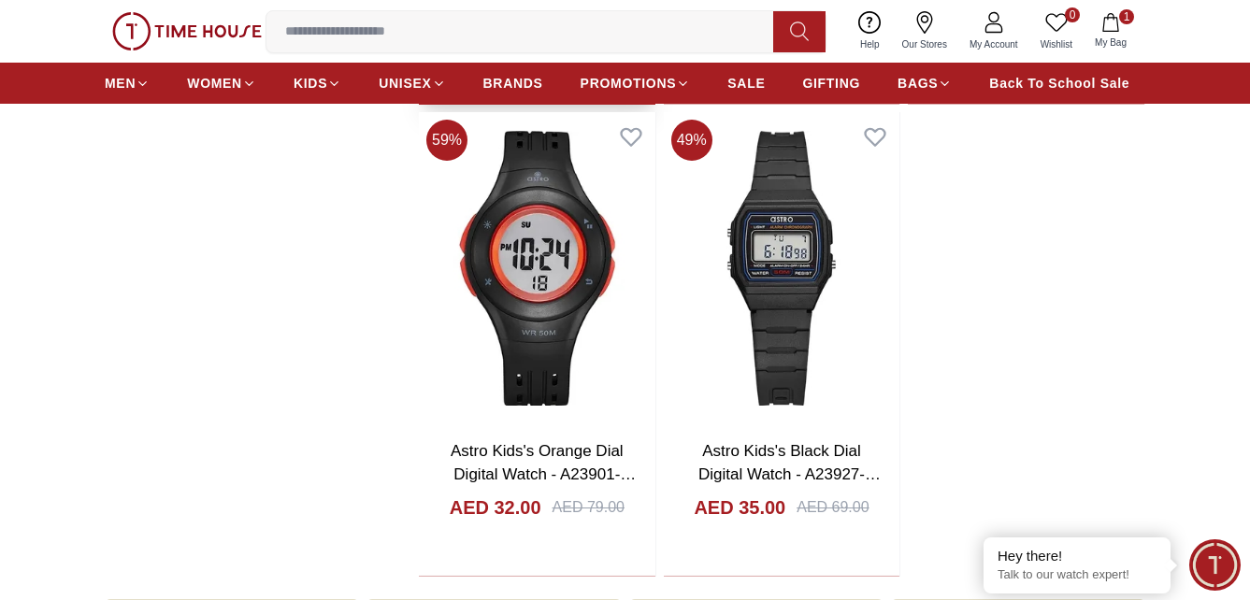
scroll to position [7106, 0]
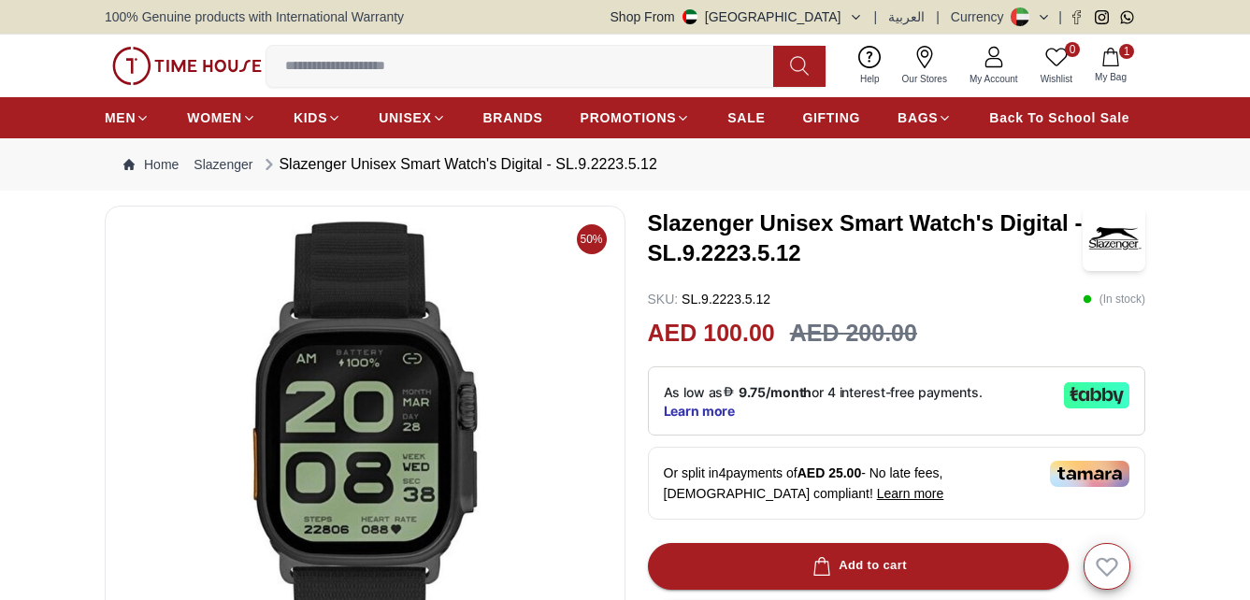
click at [363, 385] on img at bounding box center [365, 446] width 489 height 449
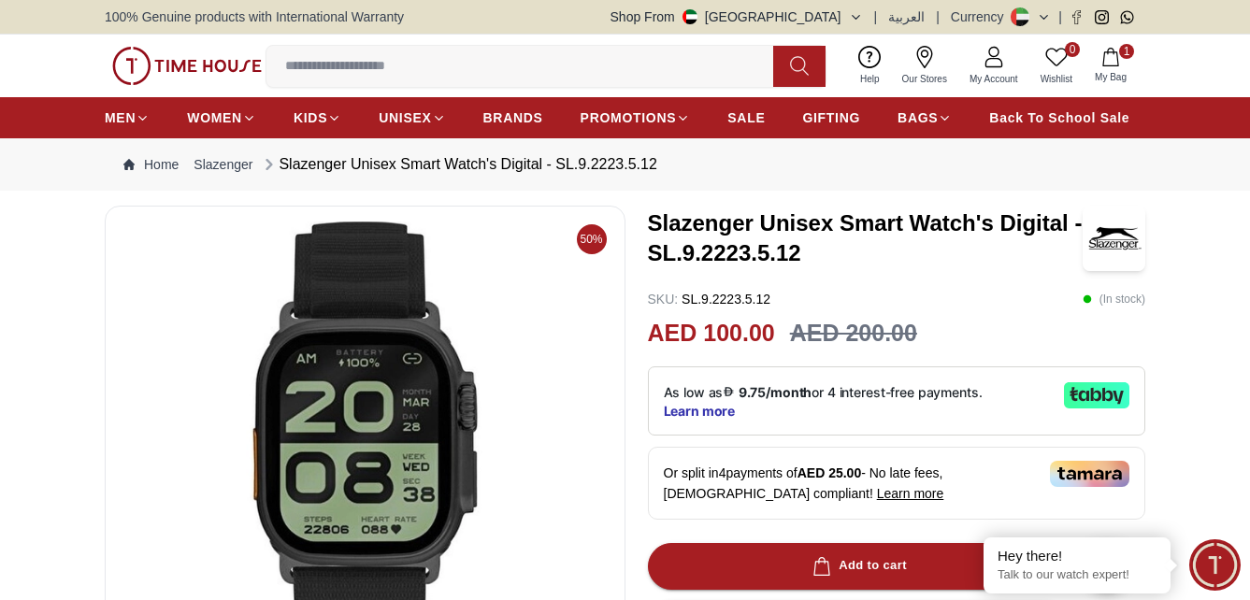
click at [362, 385] on img at bounding box center [365, 446] width 489 height 449
click at [382, 417] on img at bounding box center [365, 446] width 489 height 449
click at [594, 239] on span "50%" at bounding box center [592, 239] width 30 height 30
